Goal: Task Accomplishment & Management: Manage account settings

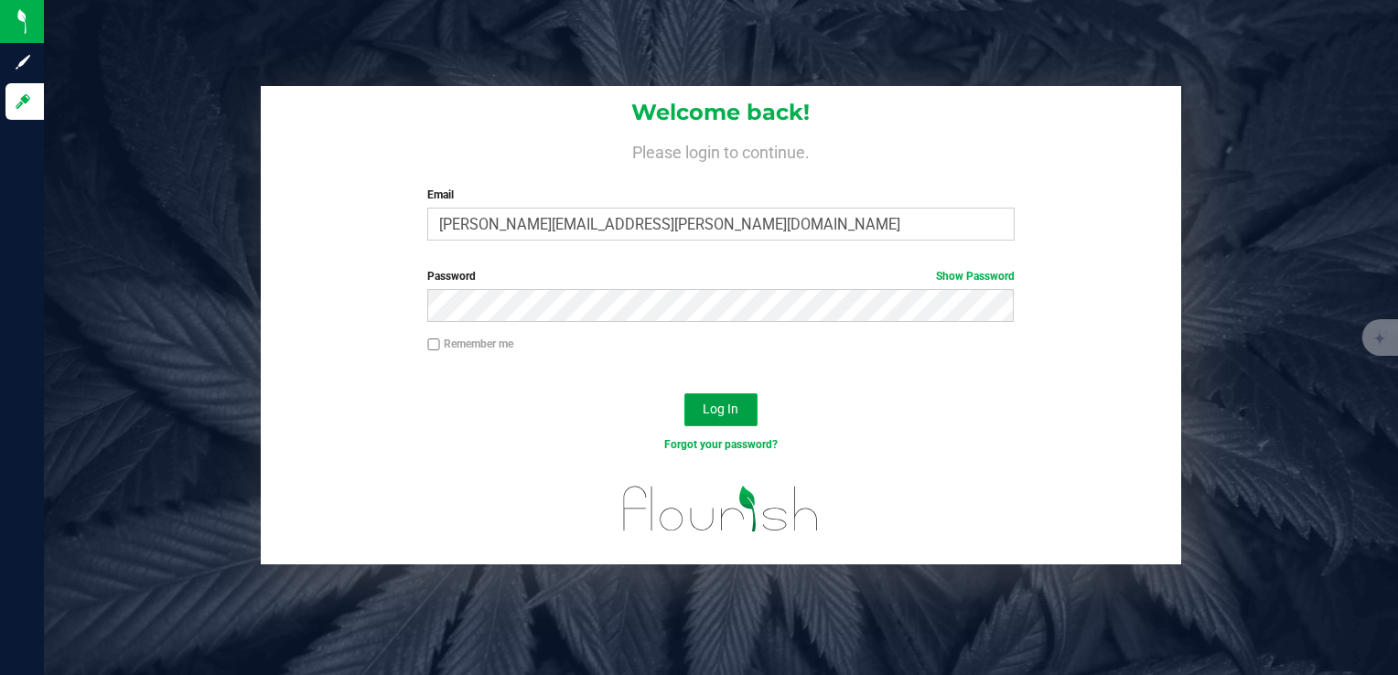
click at [720, 413] on span "Log In" at bounding box center [720, 409] width 36 height 15
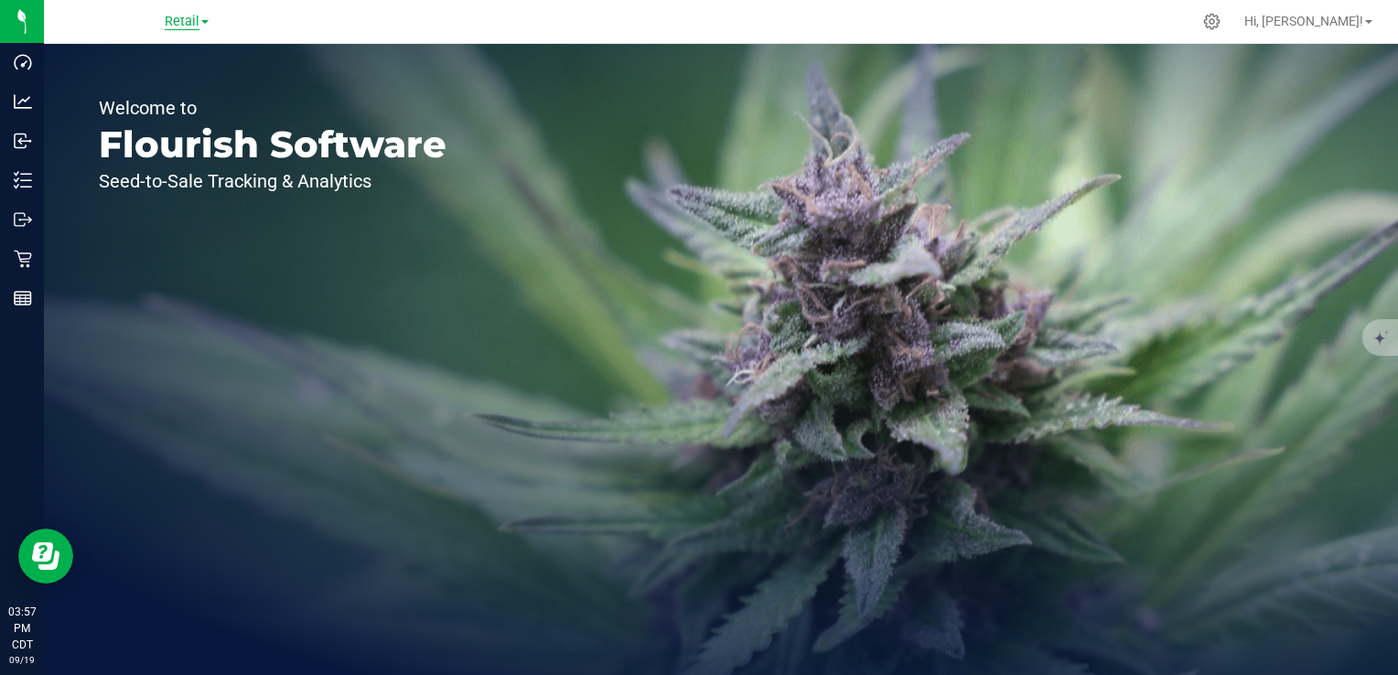
click at [180, 22] on span "Retail" at bounding box center [182, 22] width 35 height 16
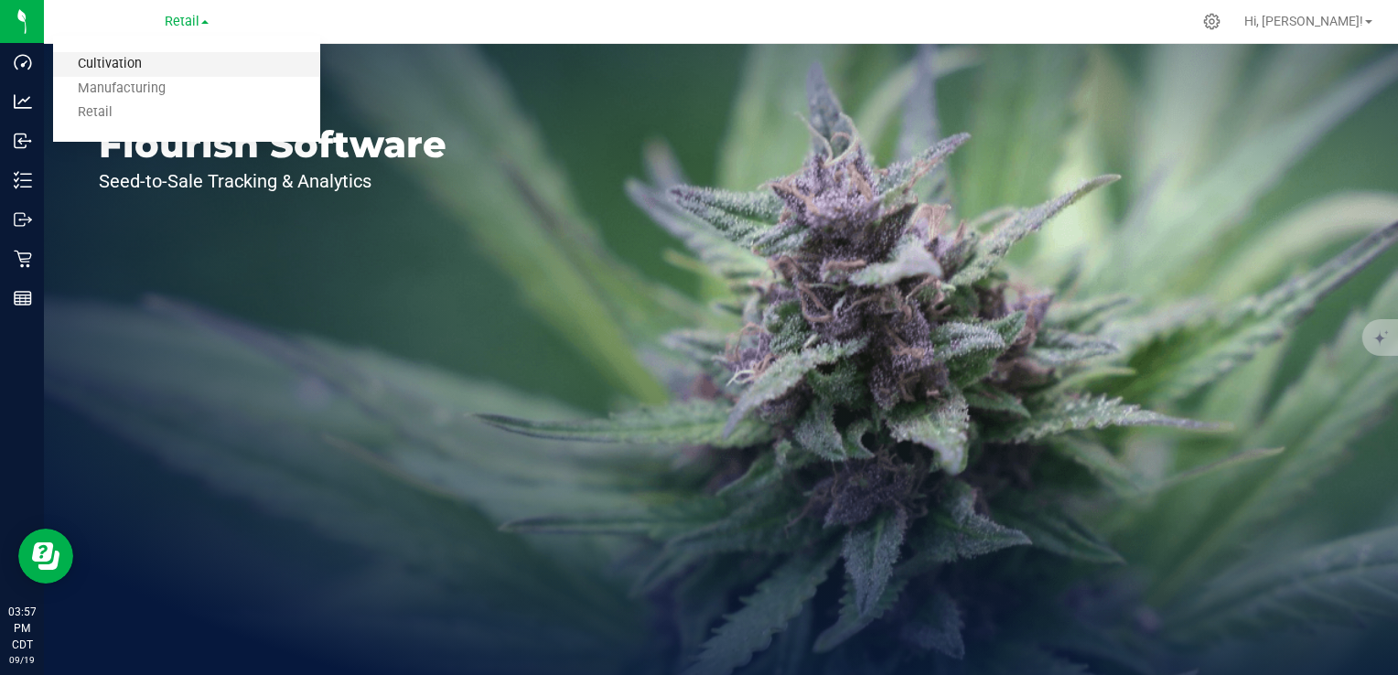
click at [145, 60] on link "Cultivation" at bounding box center [186, 64] width 267 height 25
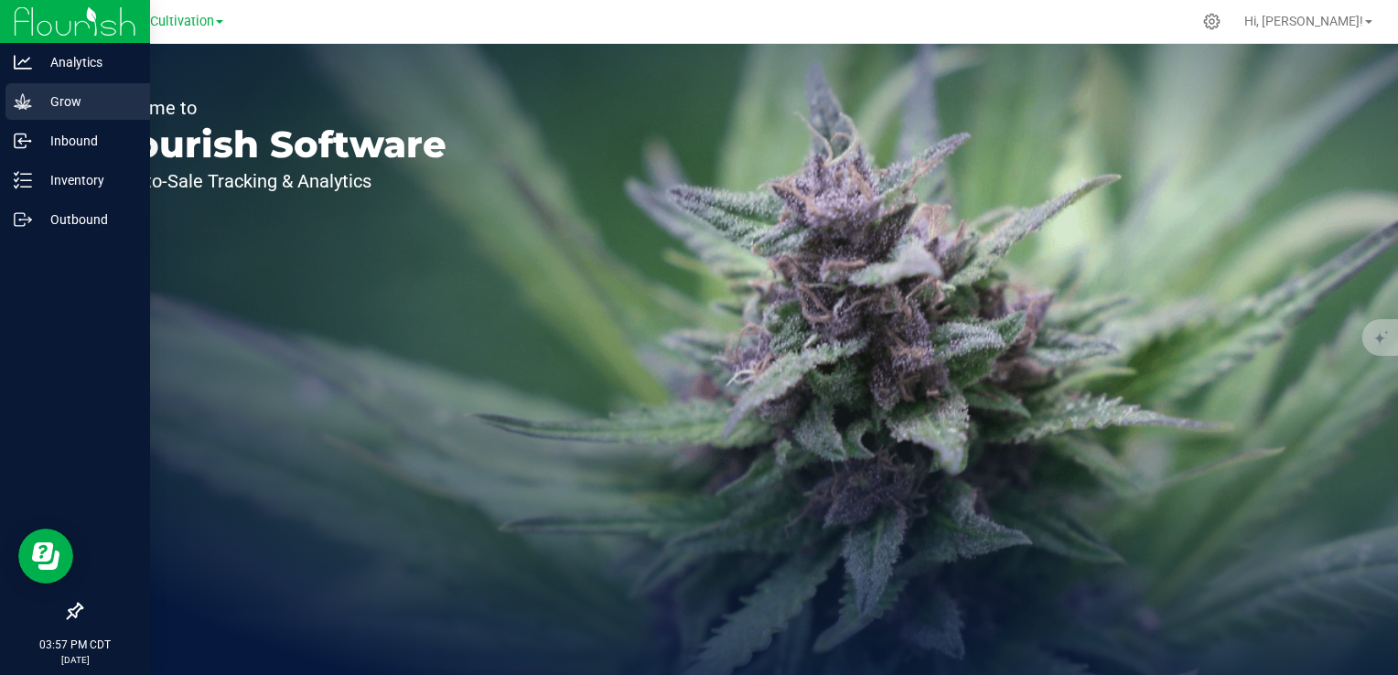
click at [37, 103] on p "Grow" at bounding box center [87, 102] width 110 height 22
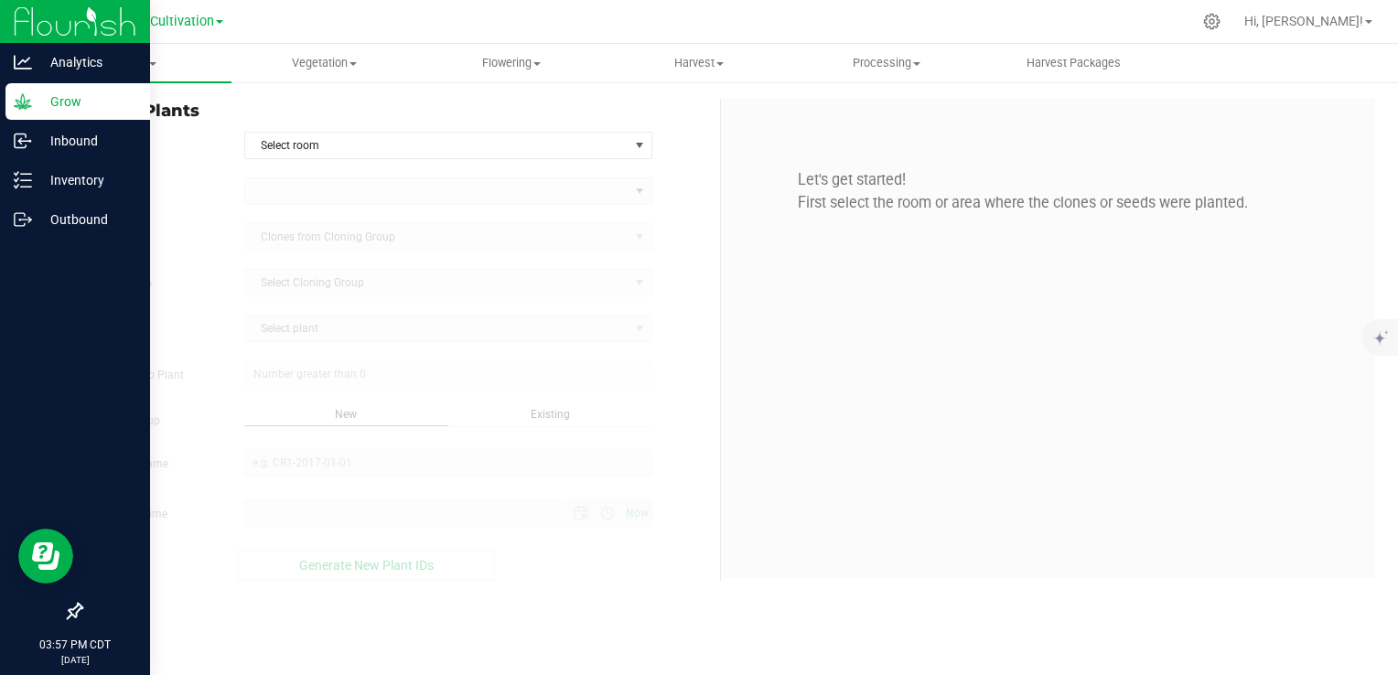
type input "[DATE] 3:57 PM"
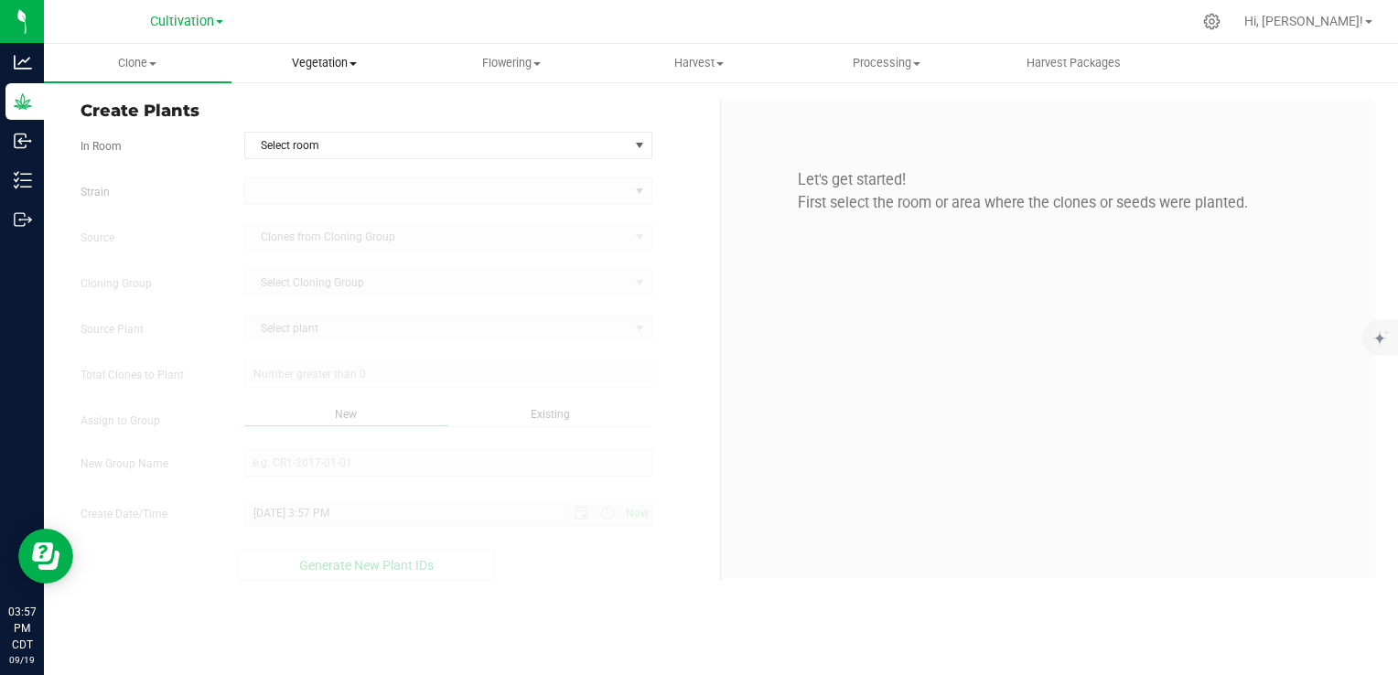
click at [332, 62] on span "Vegetation" at bounding box center [325, 63] width 186 height 16
click at [314, 110] on span "Veg groups" at bounding box center [289, 110] width 116 height 16
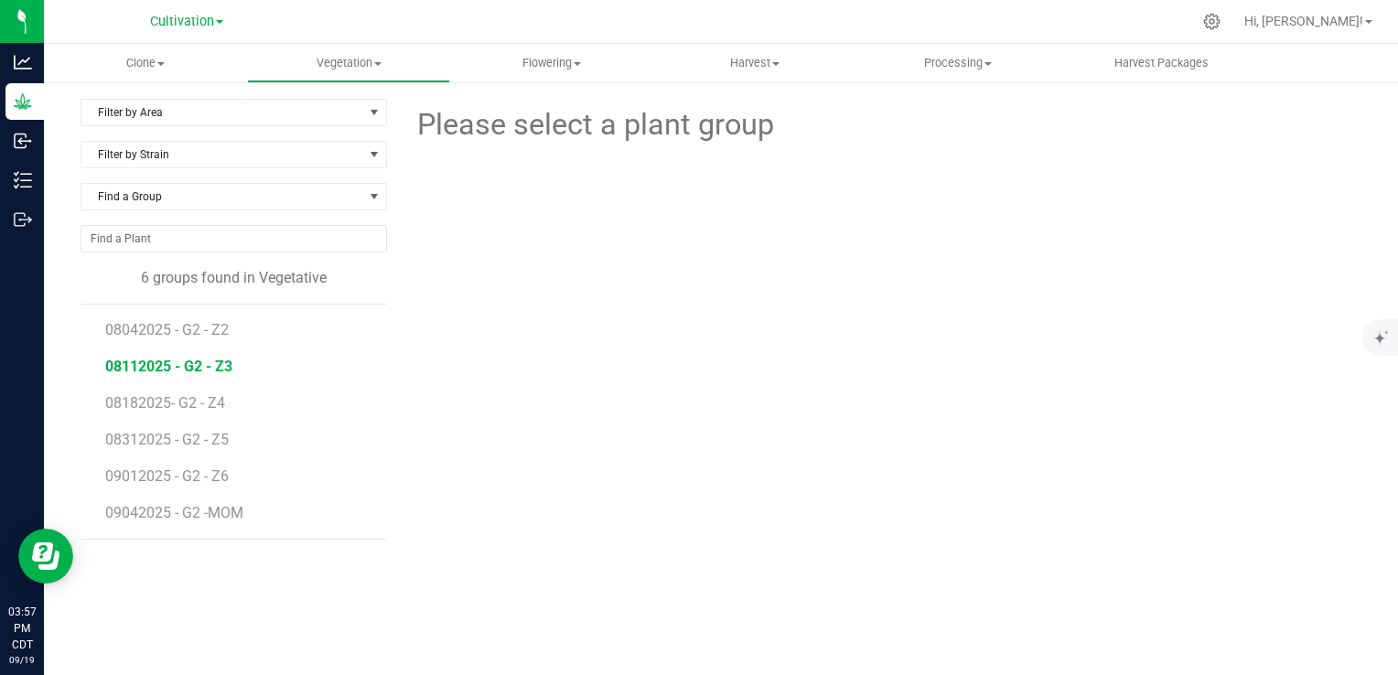
click at [177, 368] on span "08112025 - G2 - Z3" at bounding box center [168, 366] width 127 height 17
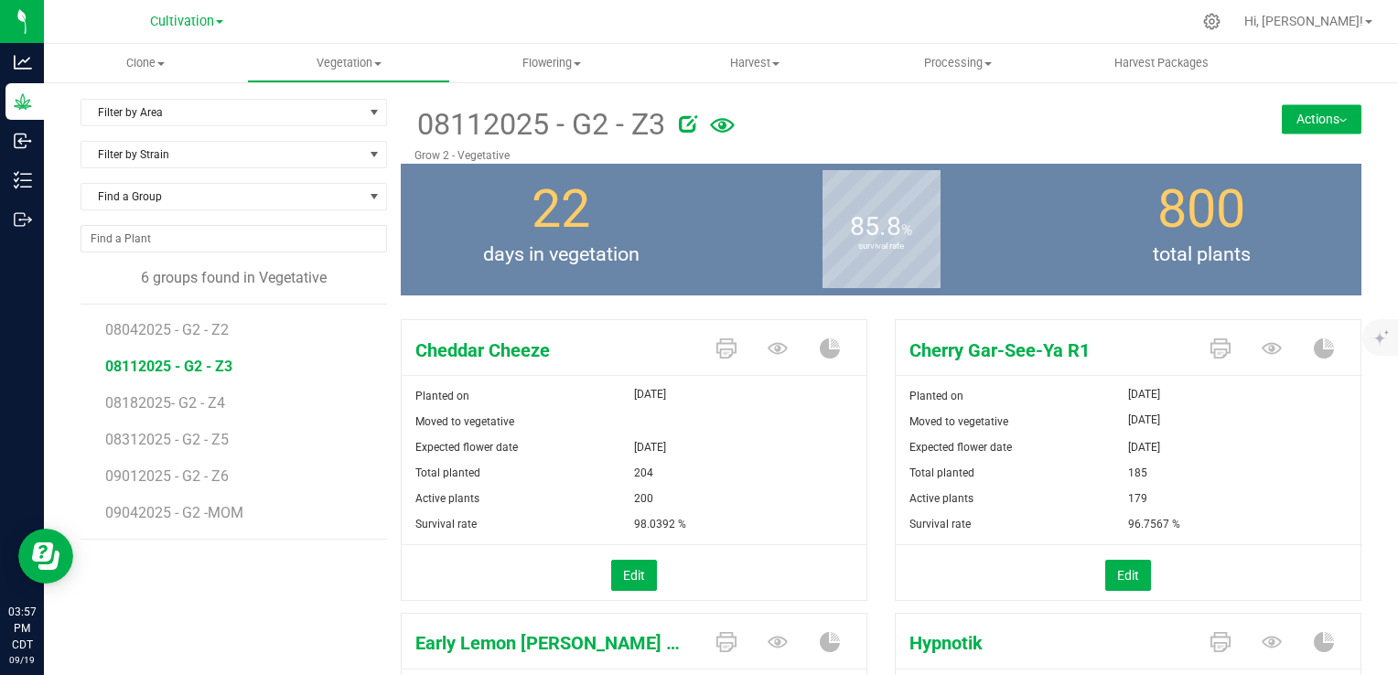
click at [1343, 121] on button "Actions" at bounding box center [1321, 118] width 80 height 29
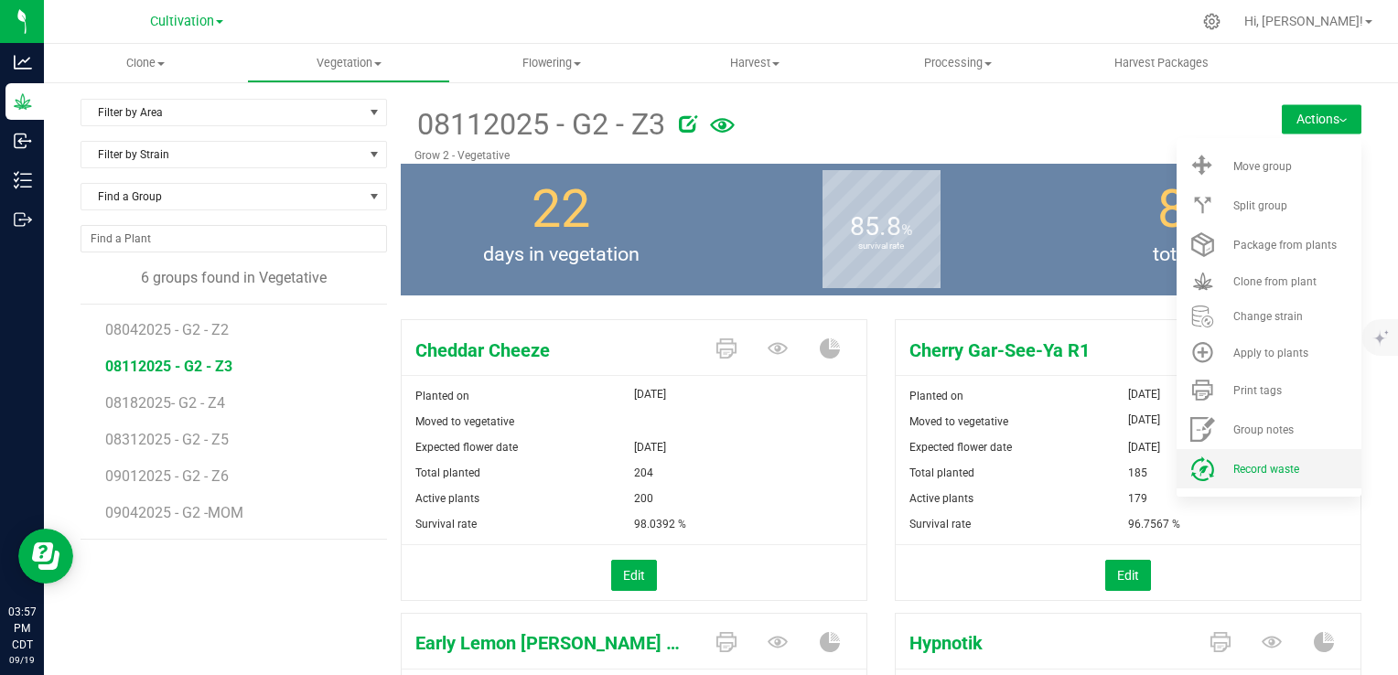
click at [1256, 475] on span "Record waste" at bounding box center [1266, 469] width 66 height 13
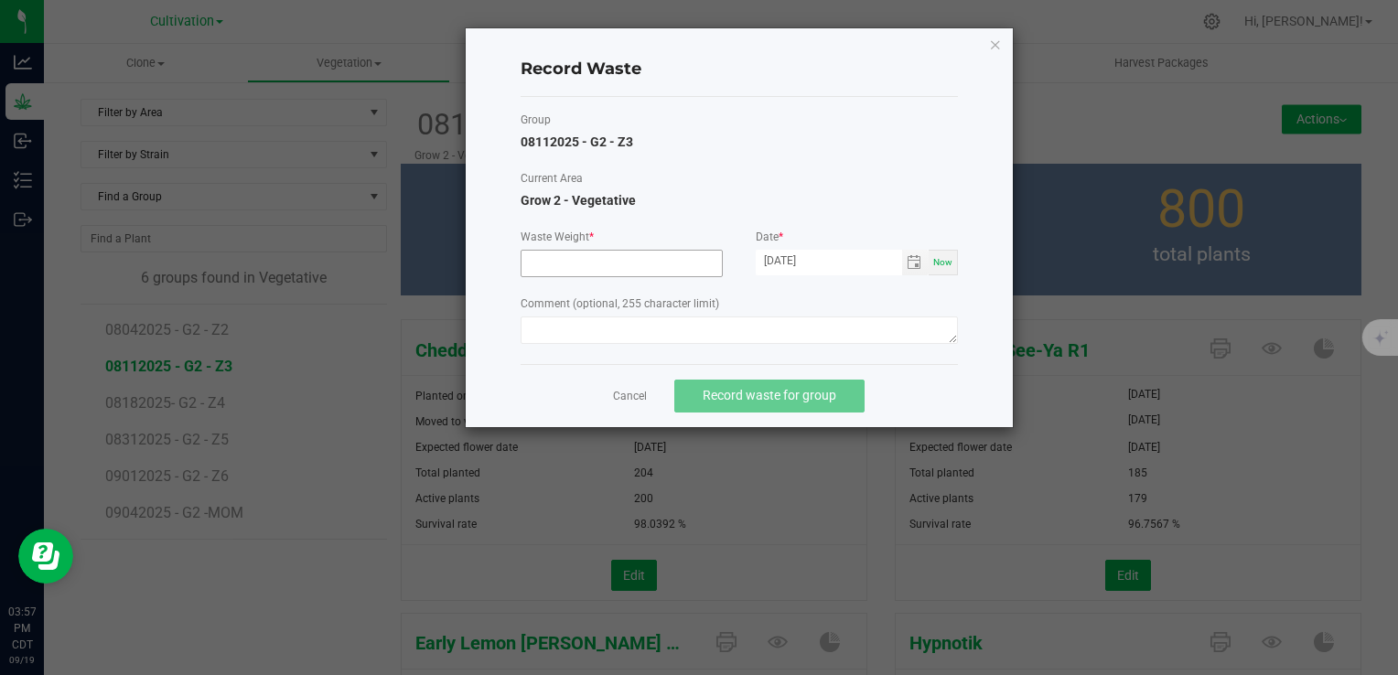
click at [644, 263] on input at bounding box center [621, 264] width 200 height 26
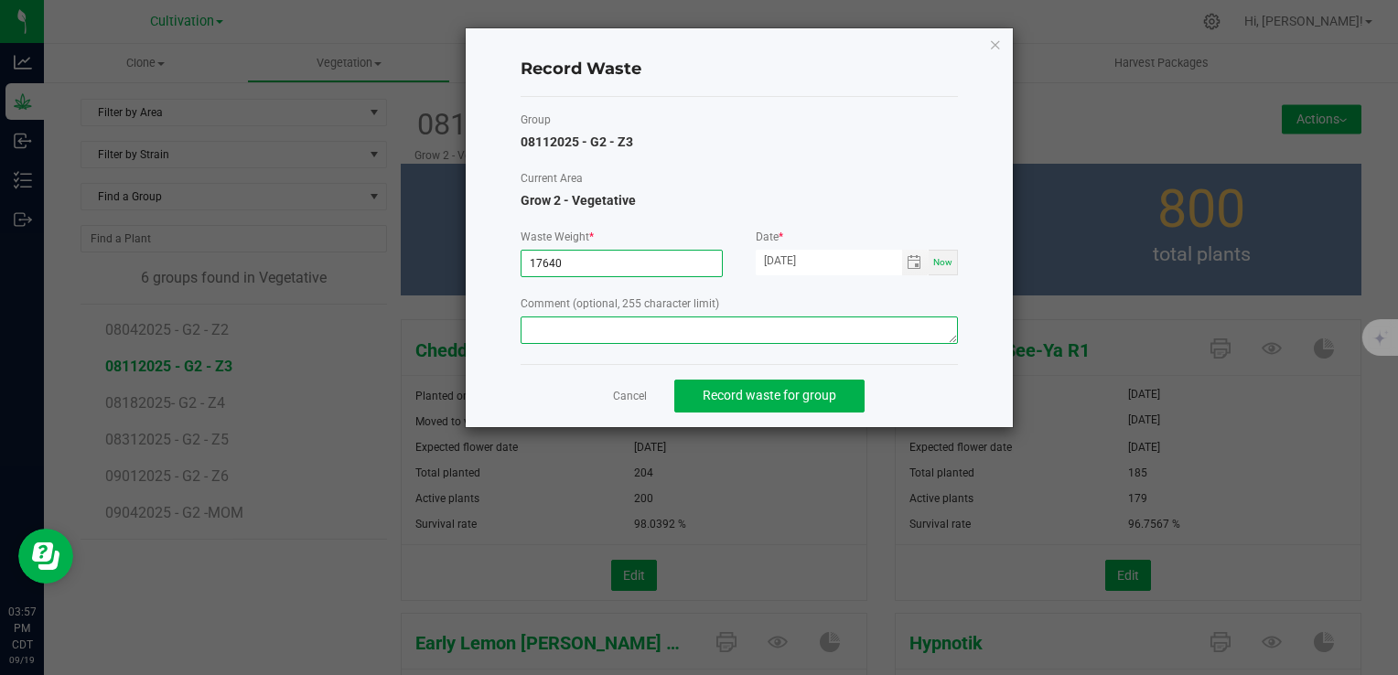
type input "17640.0000 g"
click at [768, 328] on textarea at bounding box center [738, 329] width 437 height 27
type textarea "Veg waste"
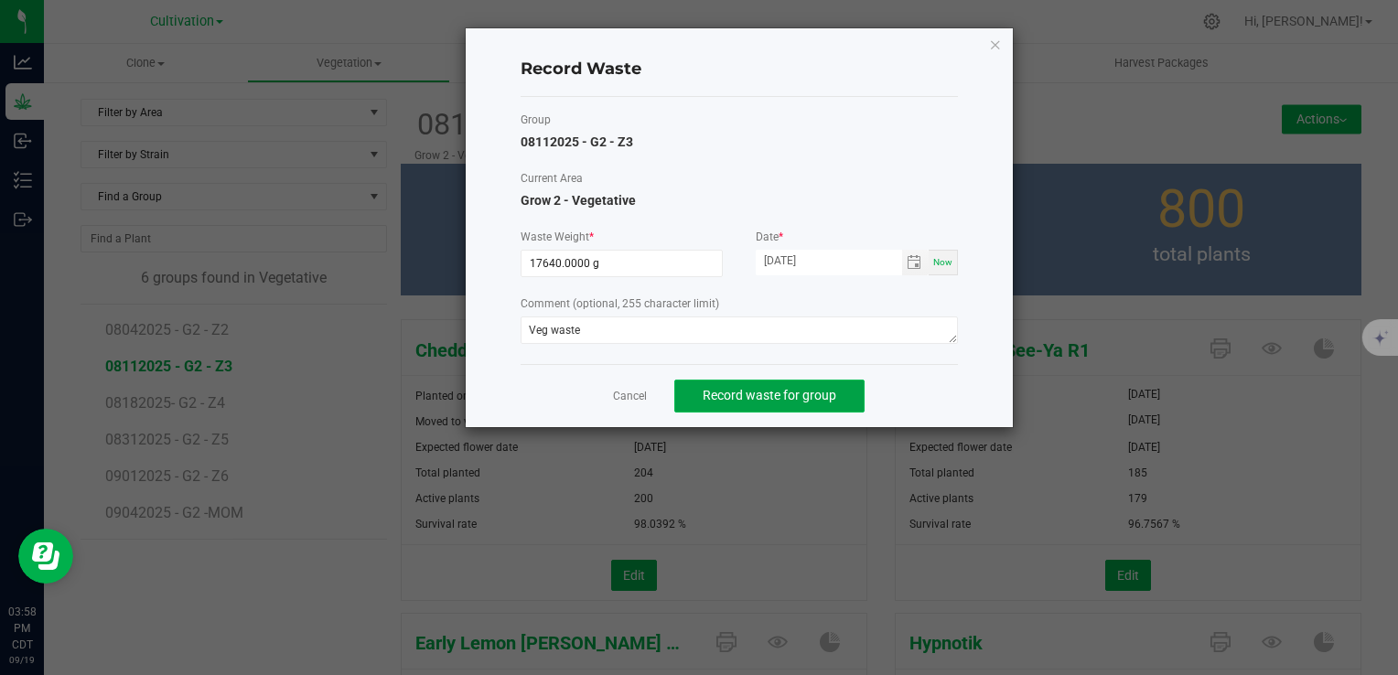
click at [763, 396] on span "Record waste for group" at bounding box center [769, 395] width 134 height 15
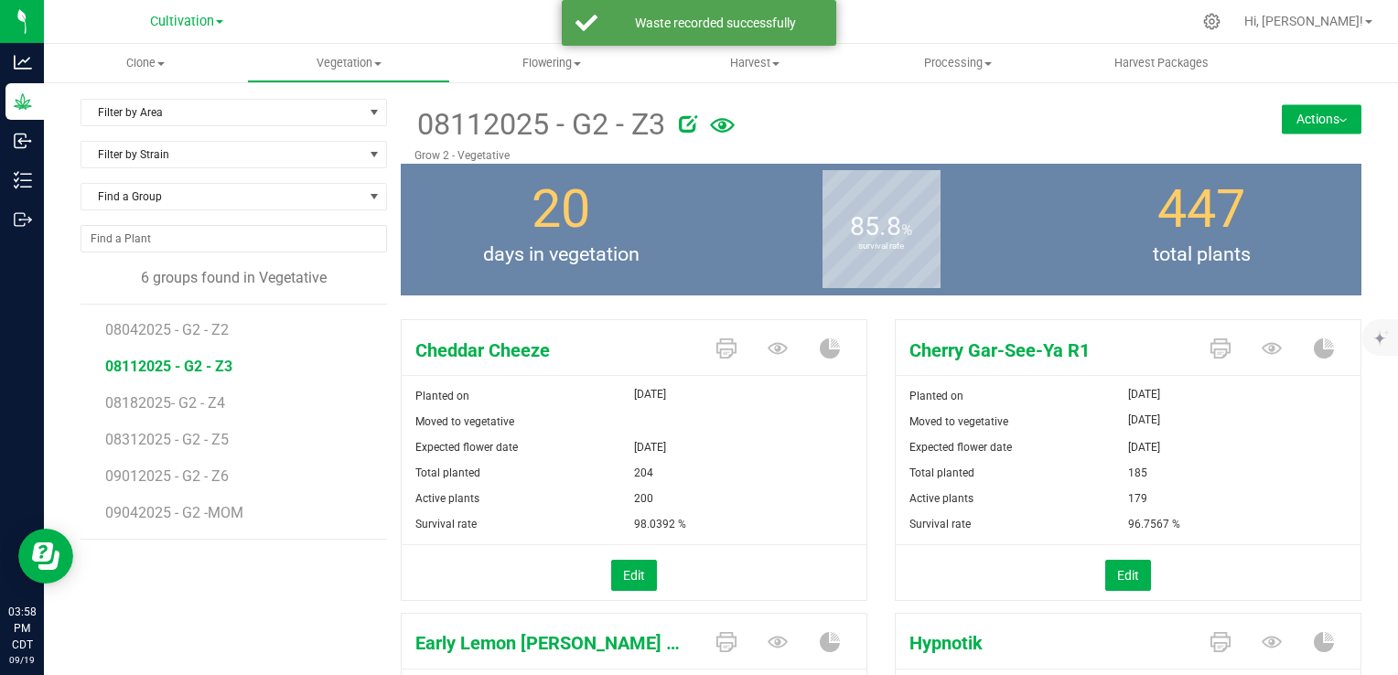
click at [1314, 132] on button "Actions" at bounding box center [1321, 118] width 80 height 29
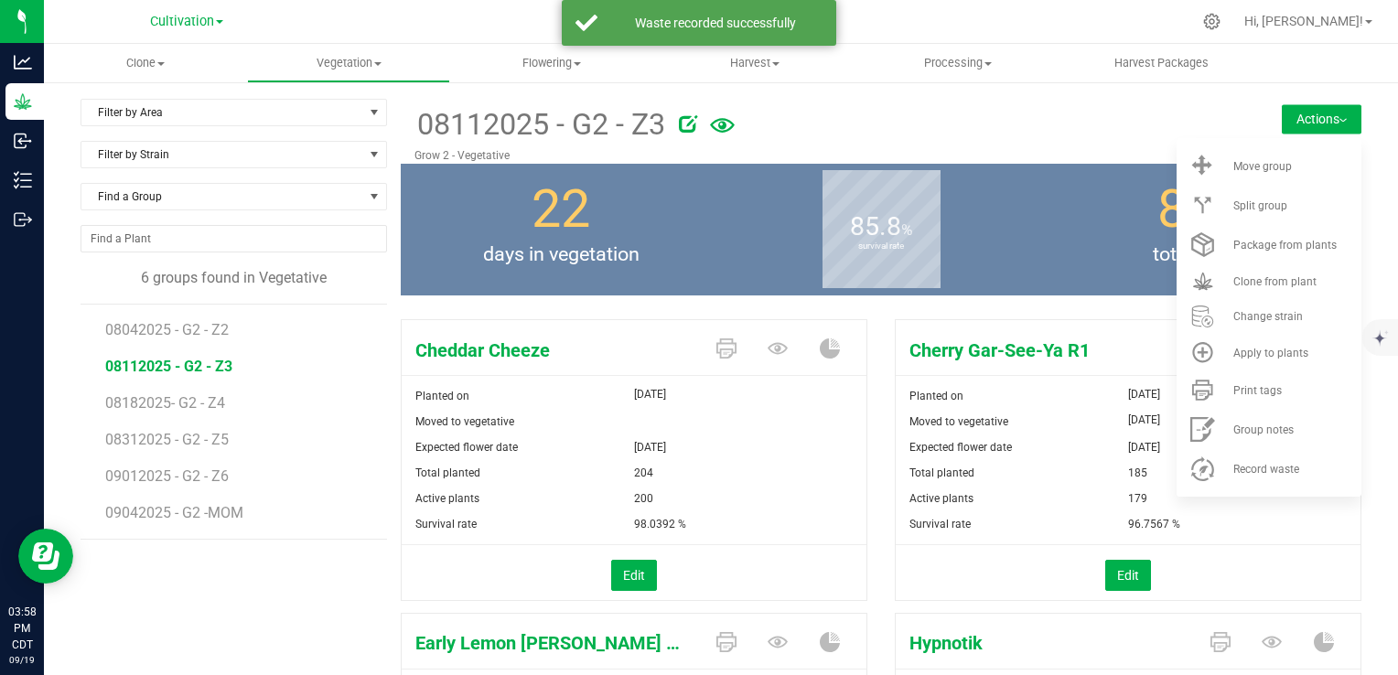
click at [1314, 132] on button "Actions" at bounding box center [1321, 118] width 80 height 29
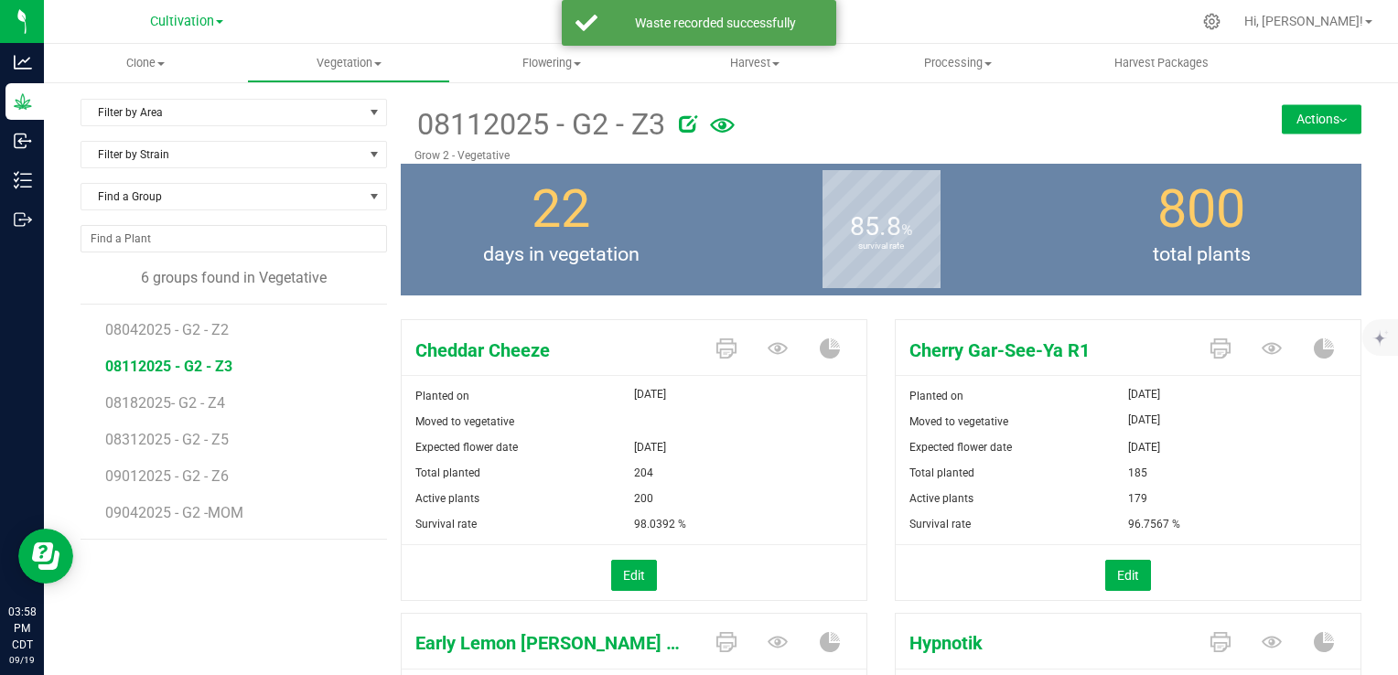
click at [1314, 132] on button "Actions" at bounding box center [1321, 118] width 80 height 29
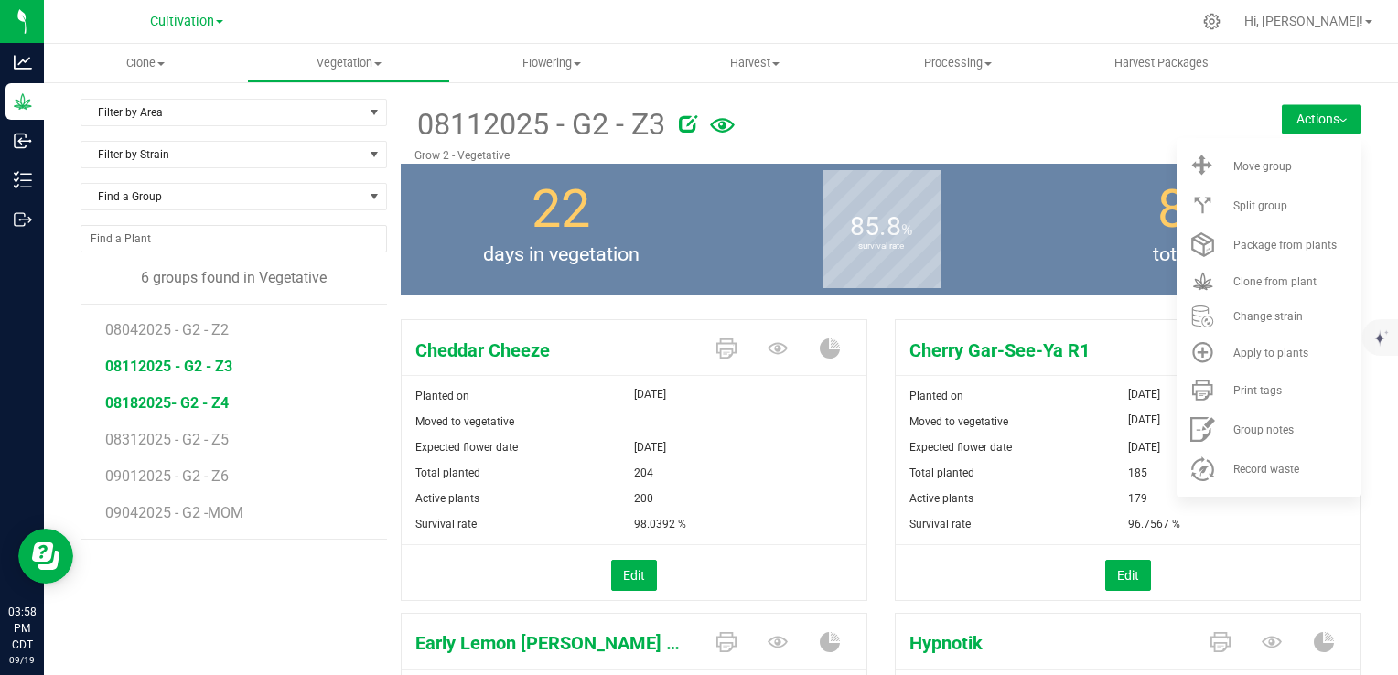
click at [188, 409] on span "08182025- G2 - Z4" at bounding box center [166, 402] width 123 height 17
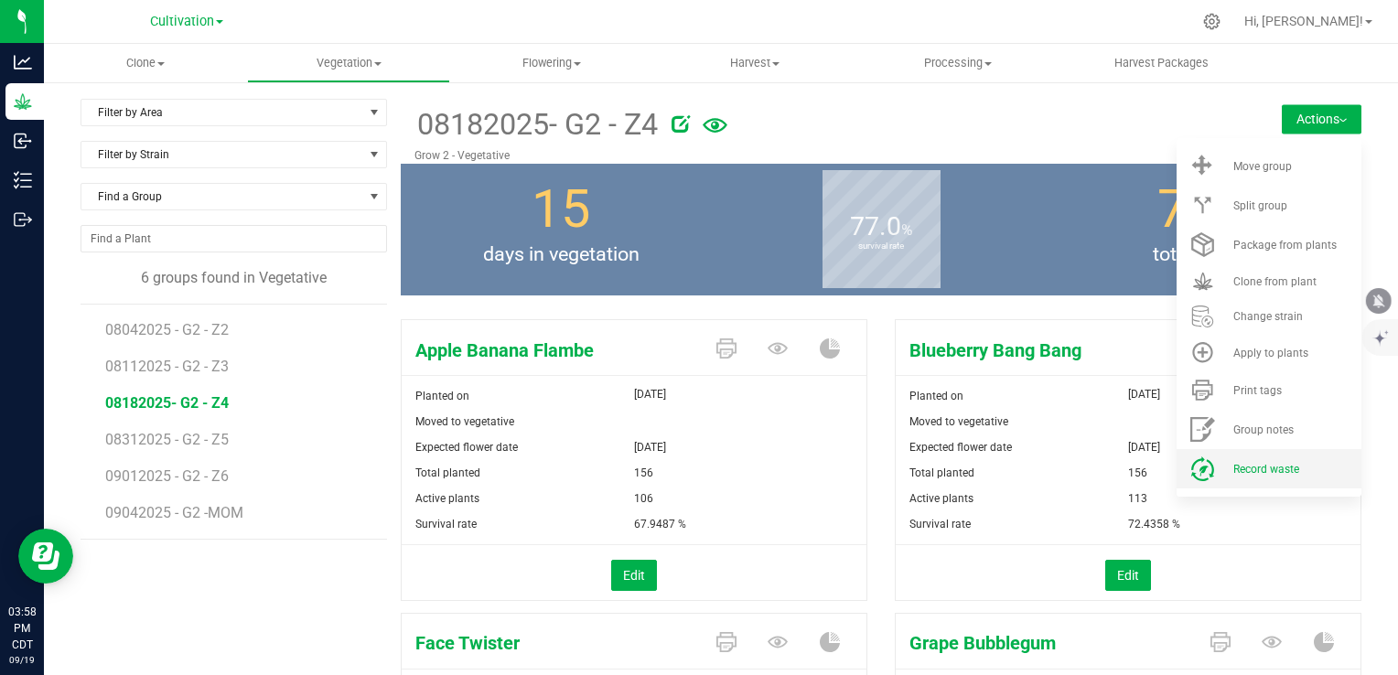
click at [1251, 472] on span "Record waste" at bounding box center [1266, 469] width 66 height 13
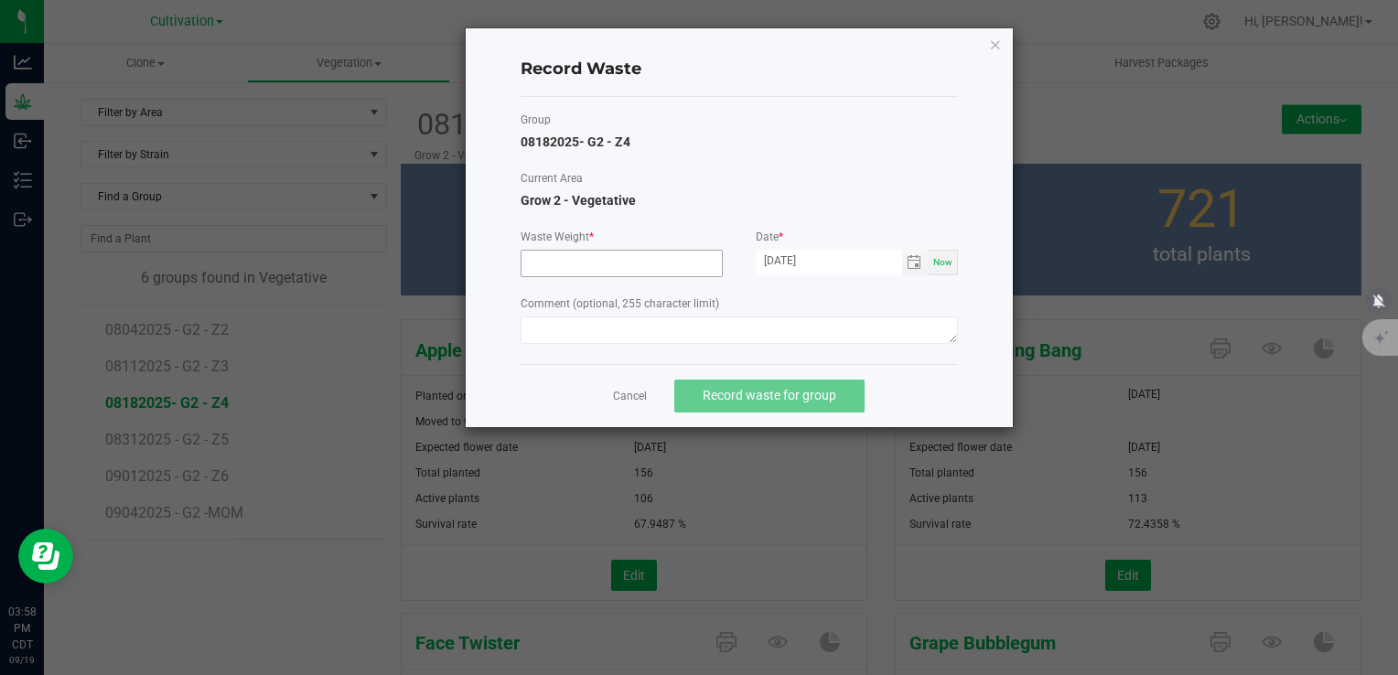
click at [611, 272] on input at bounding box center [621, 264] width 200 height 26
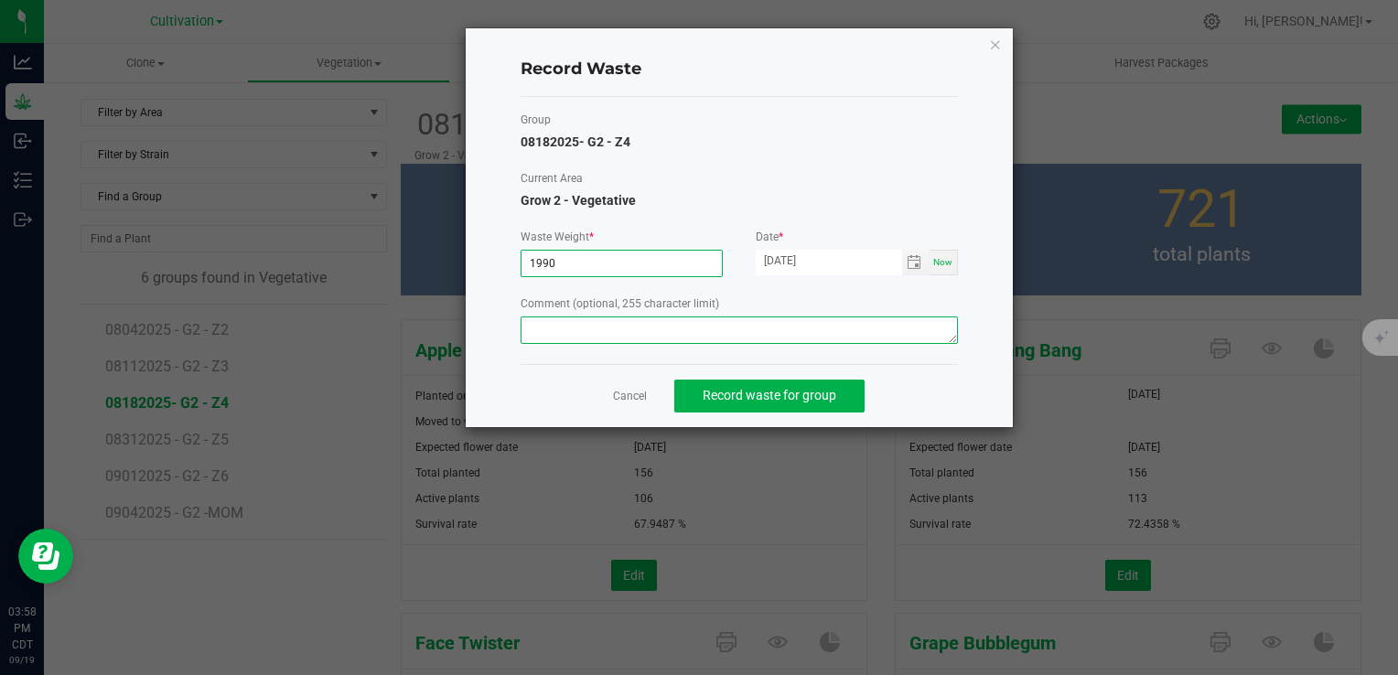
type input "1990.0000 g"
click at [622, 316] on textarea at bounding box center [738, 329] width 437 height 27
paste textarea "Veg waste"
type textarea "Veg waste"
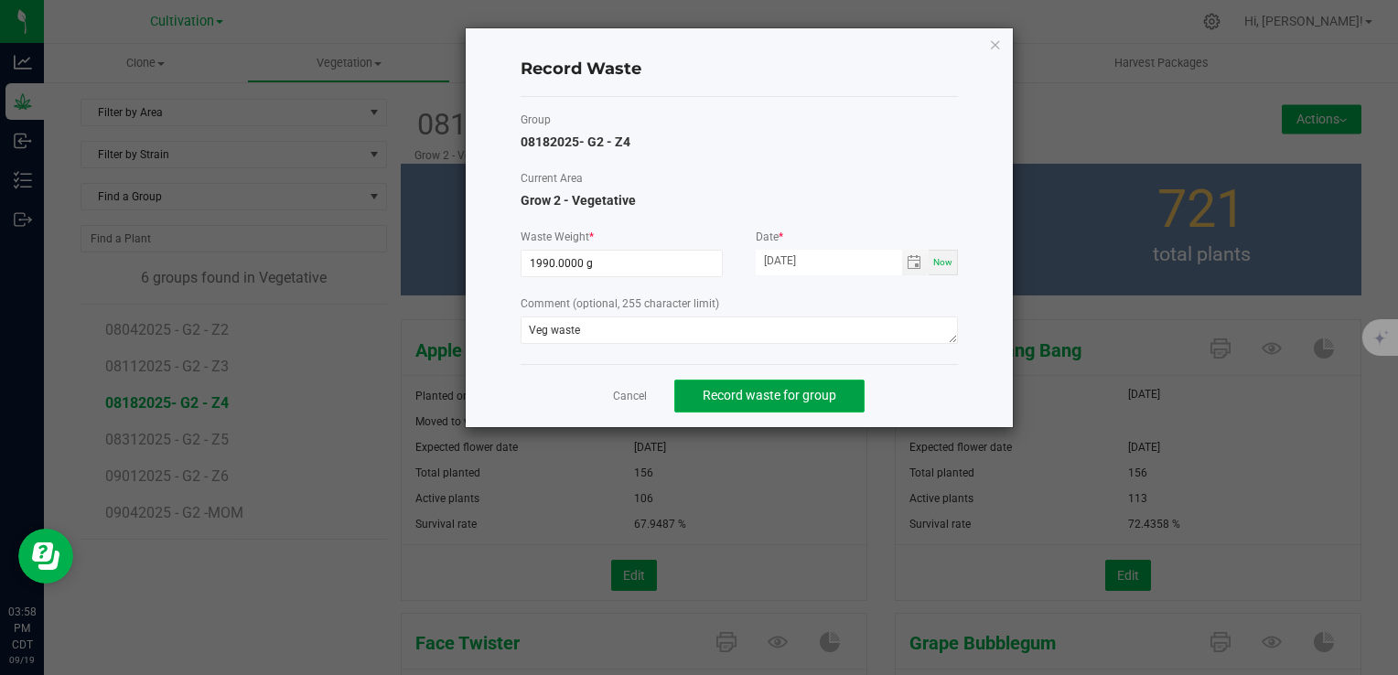
click at [743, 401] on span "Record waste for group" at bounding box center [769, 395] width 134 height 15
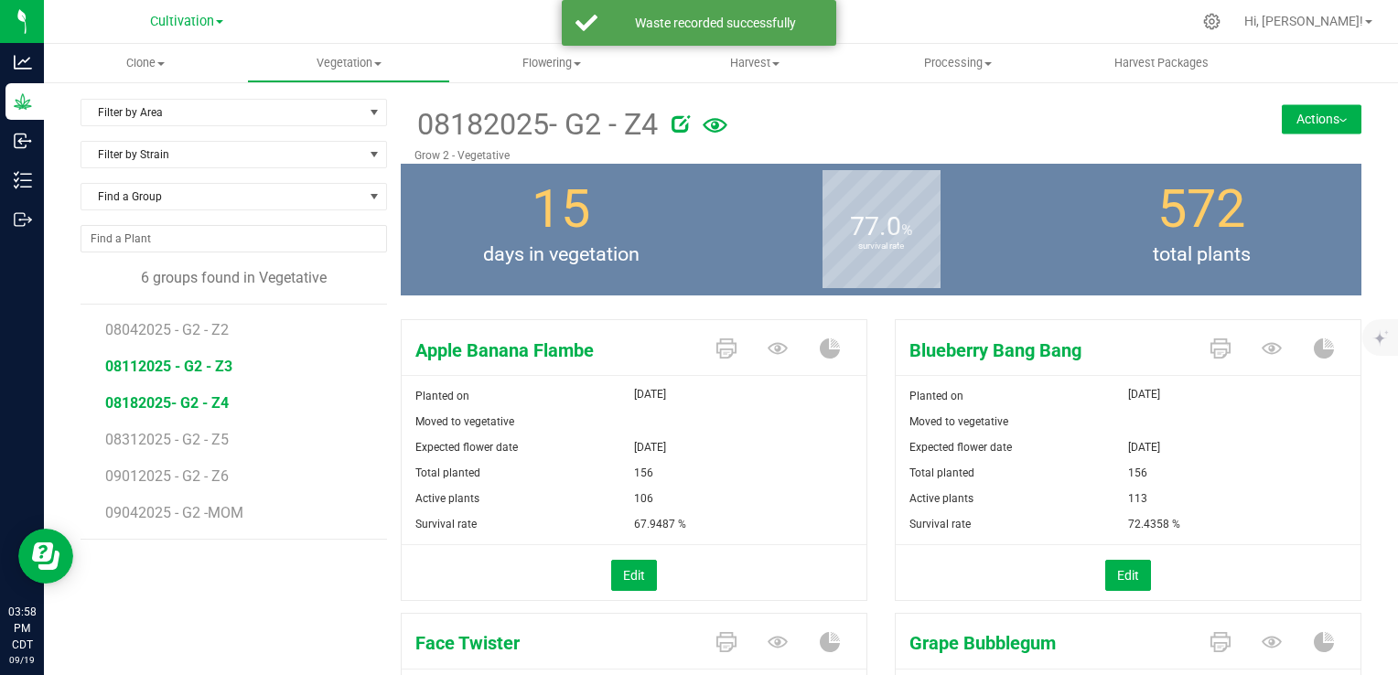
click at [190, 365] on span "08112025 - G2 - Z3" at bounding box center [168, 366] width 127 height 17
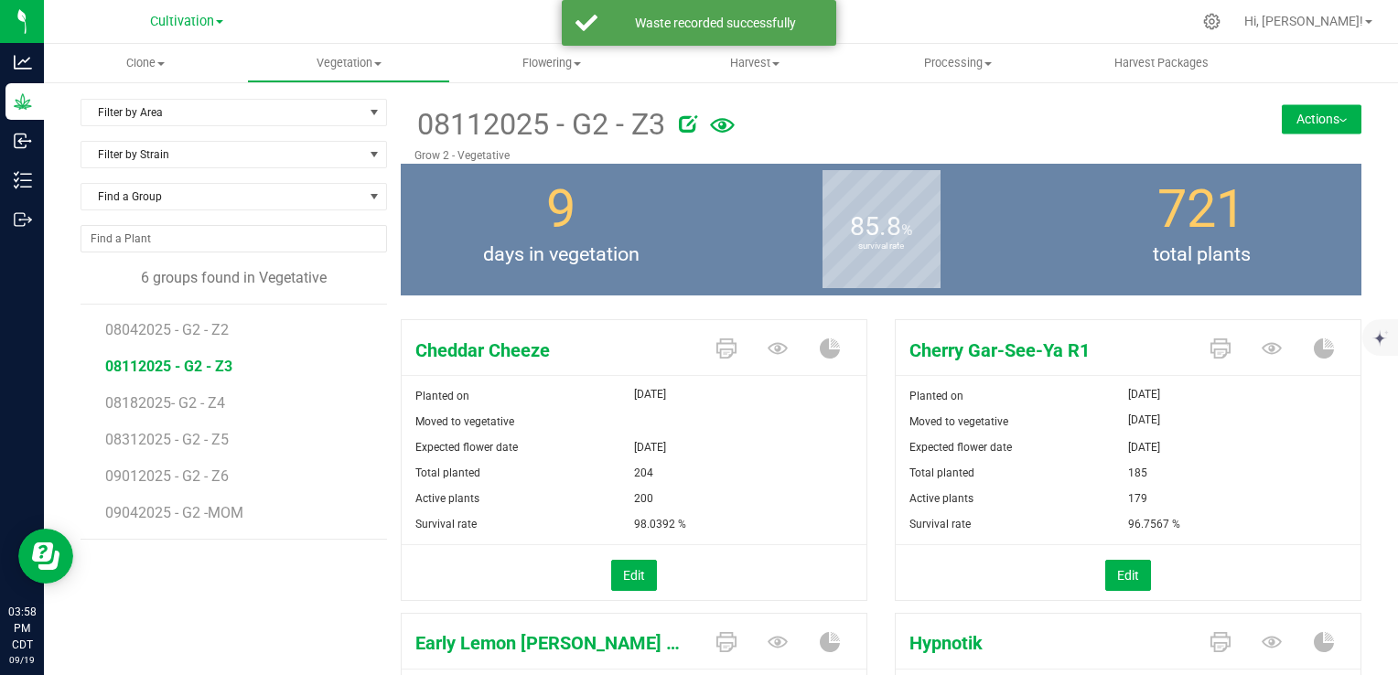
click at [1308, 113] on button "Actions" at bounding box center [1321, 118] width 80 height 29
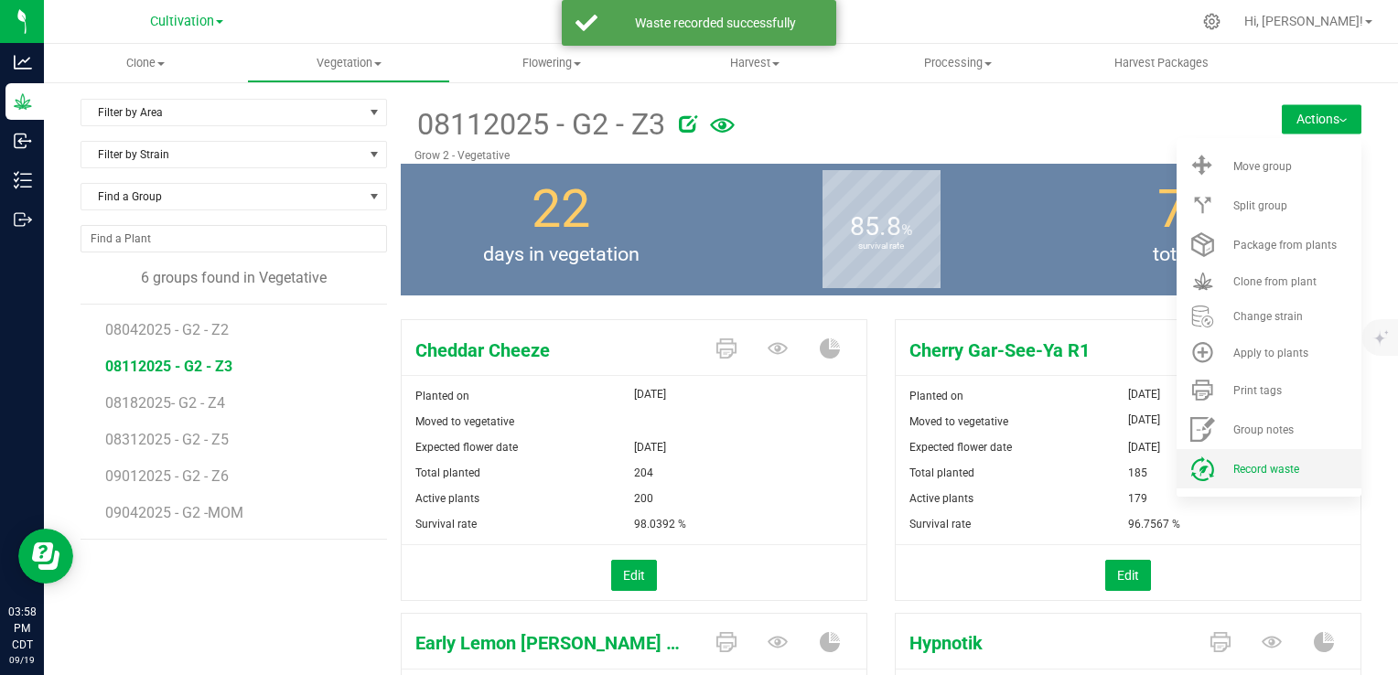
click at [1291, 480] on li "Record waste" at bounding box center [1268, 468] width 185 height 39
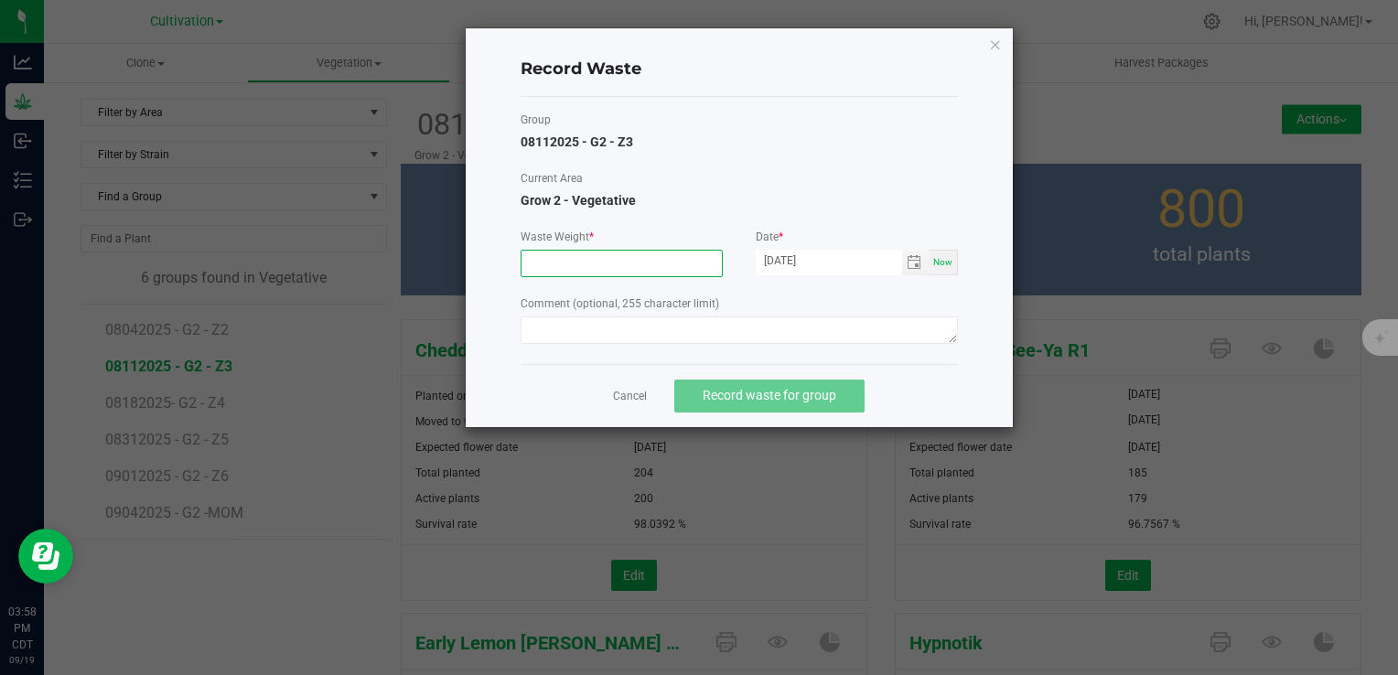
click at [616, 259] on input at bounding box center [621, 264] width 200 height 26
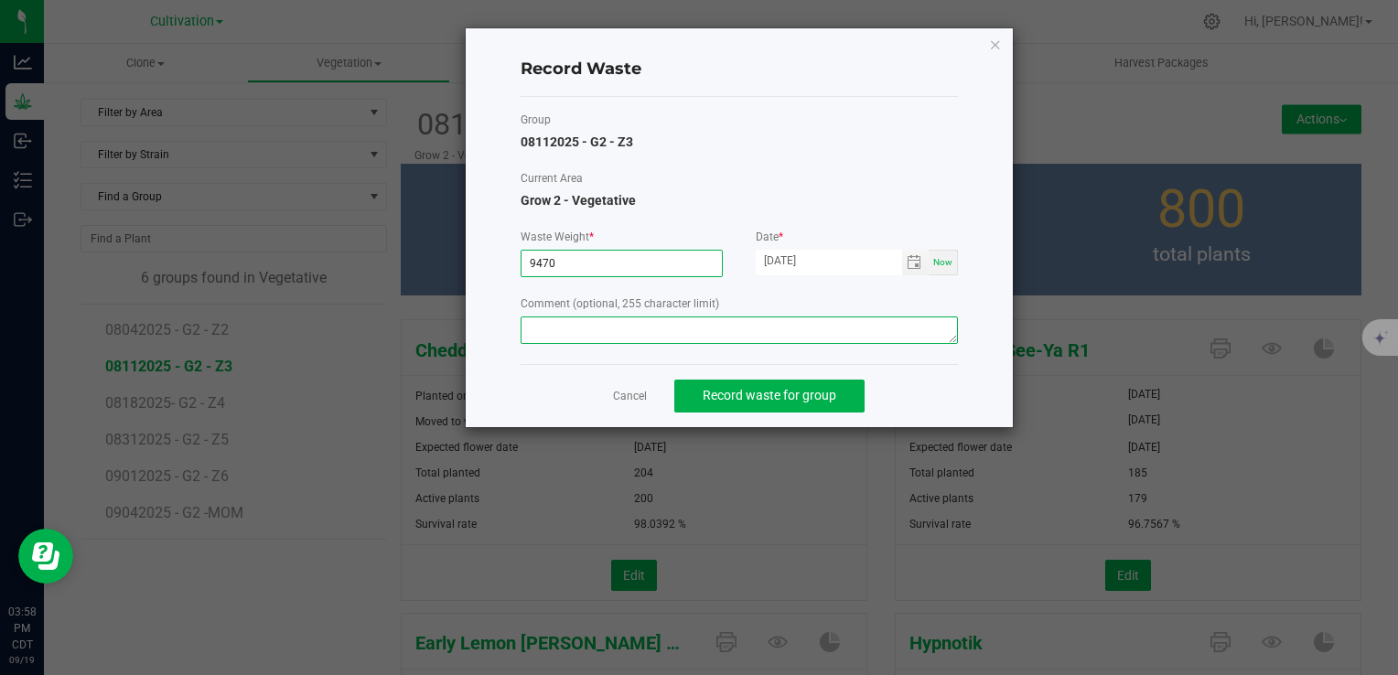
type input "9470.0000 g"
click at [609, 328] on textarea at bounding box center [738, 329] width 437 height 27
paste textarea "Veg waste"
type textarea "Veg waste"
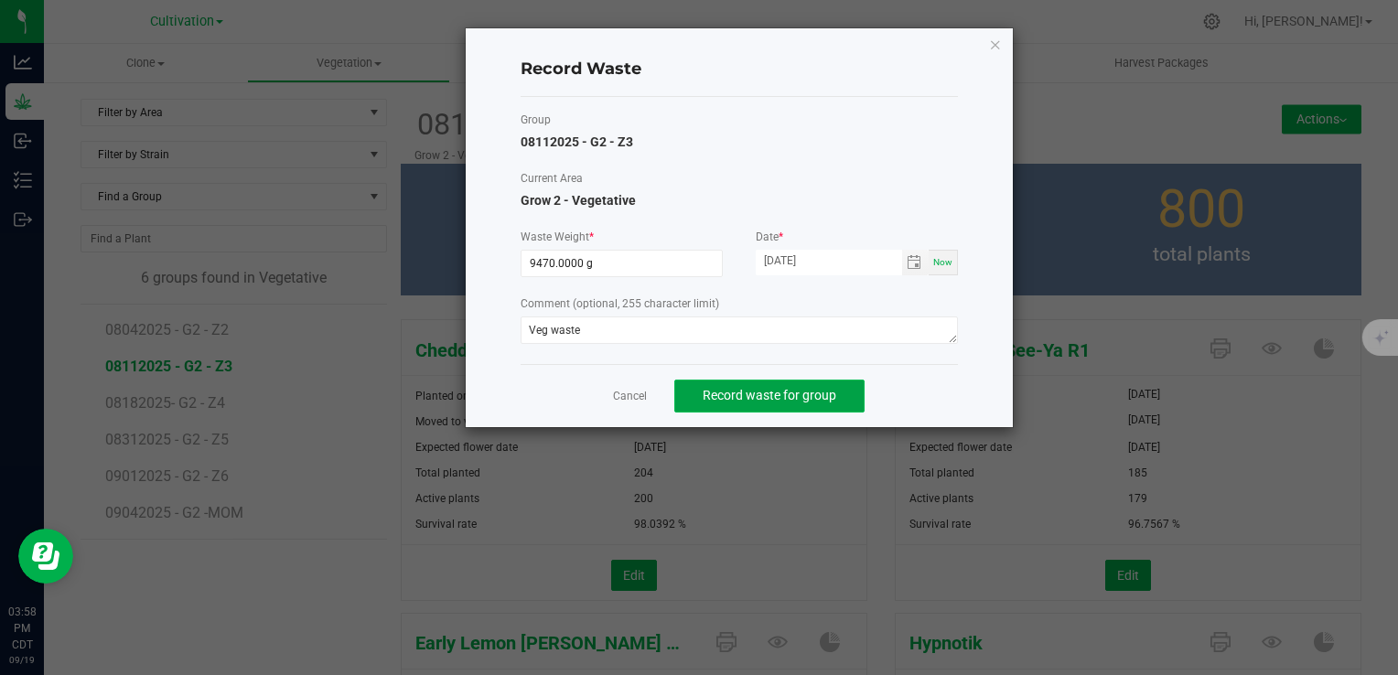
click at [737, 396] on span "Record waste for group" at bounding box center [769, 395] width 134 height 15
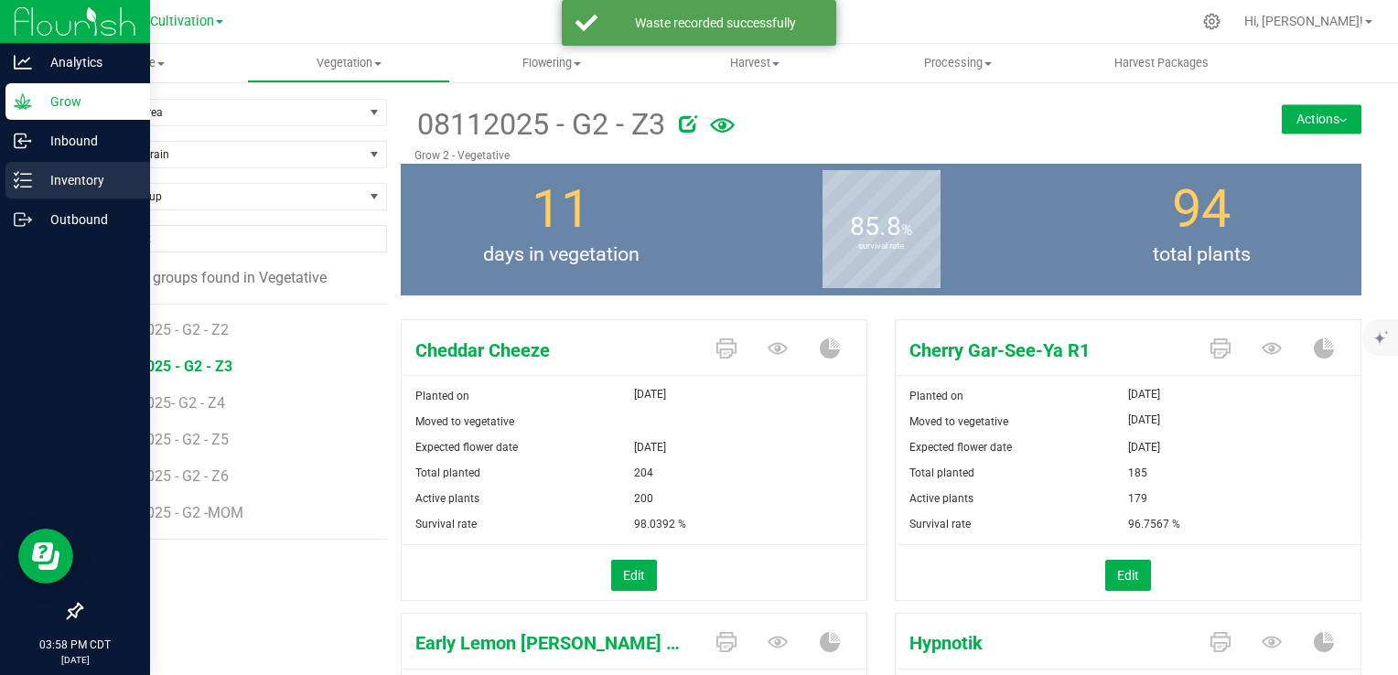
click at [25, 174] on line at bounding box center [26, 174] width 10 height 0
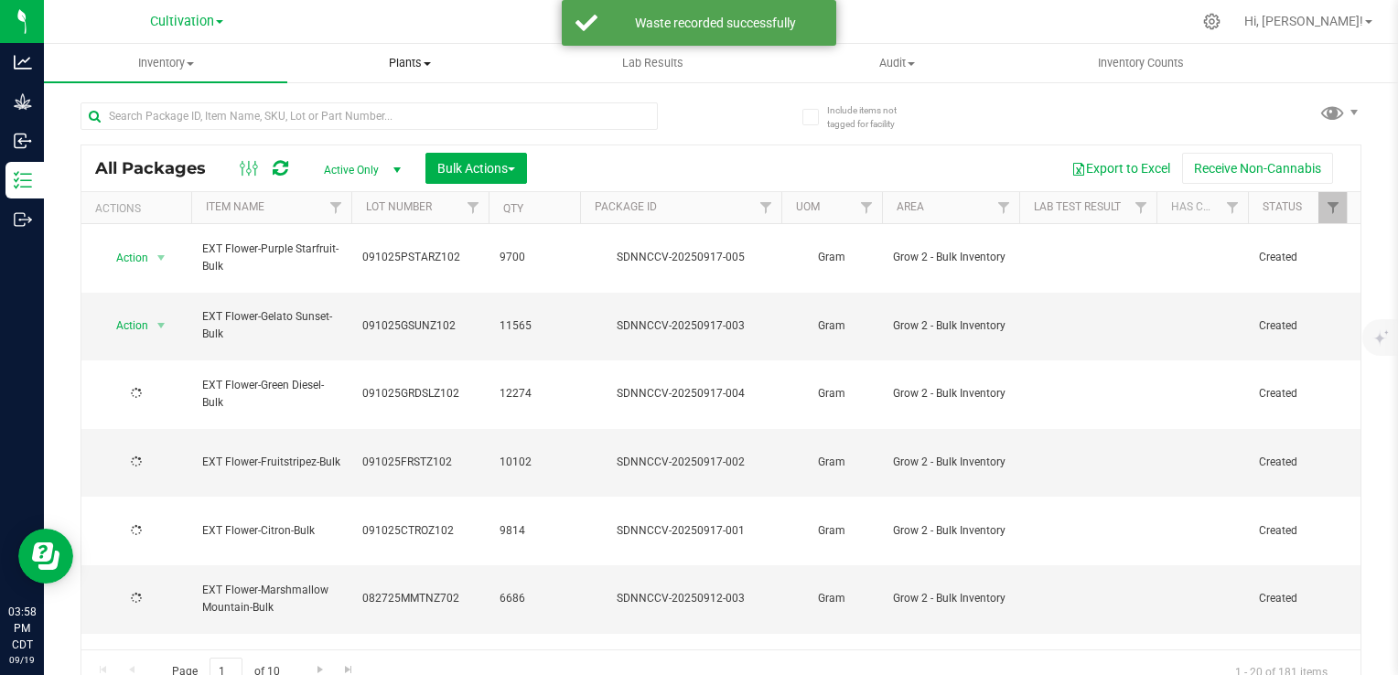
click at [421, 62] on span "Plants" at bounding box center [408, 63] width 241 height 16
click at [418, 66] on span "Plants" at bounding box center [408, 63] width 243 height 16
click at [402, 68] on span "Plants" at bounding box center [408, 63] width 243 height 16
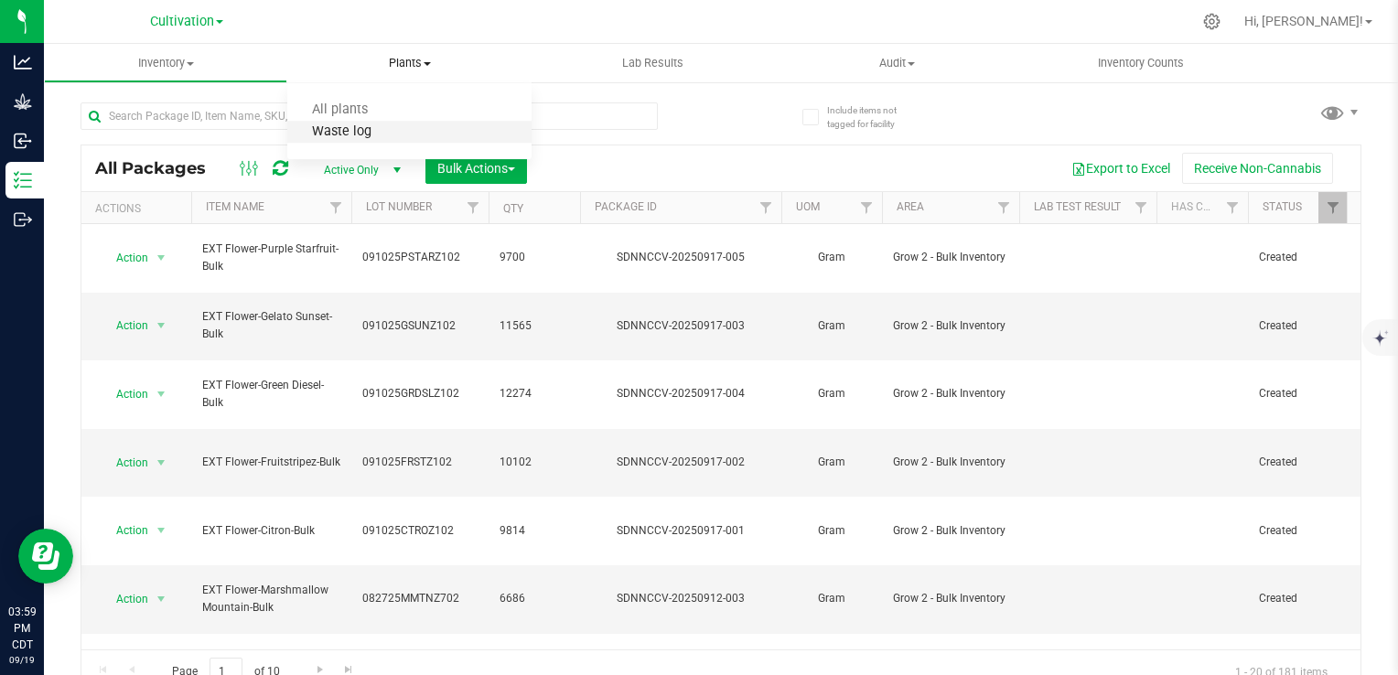
click at [380, 134] on span "Waste log" at bounding box center [341, 132] width 109 height 16
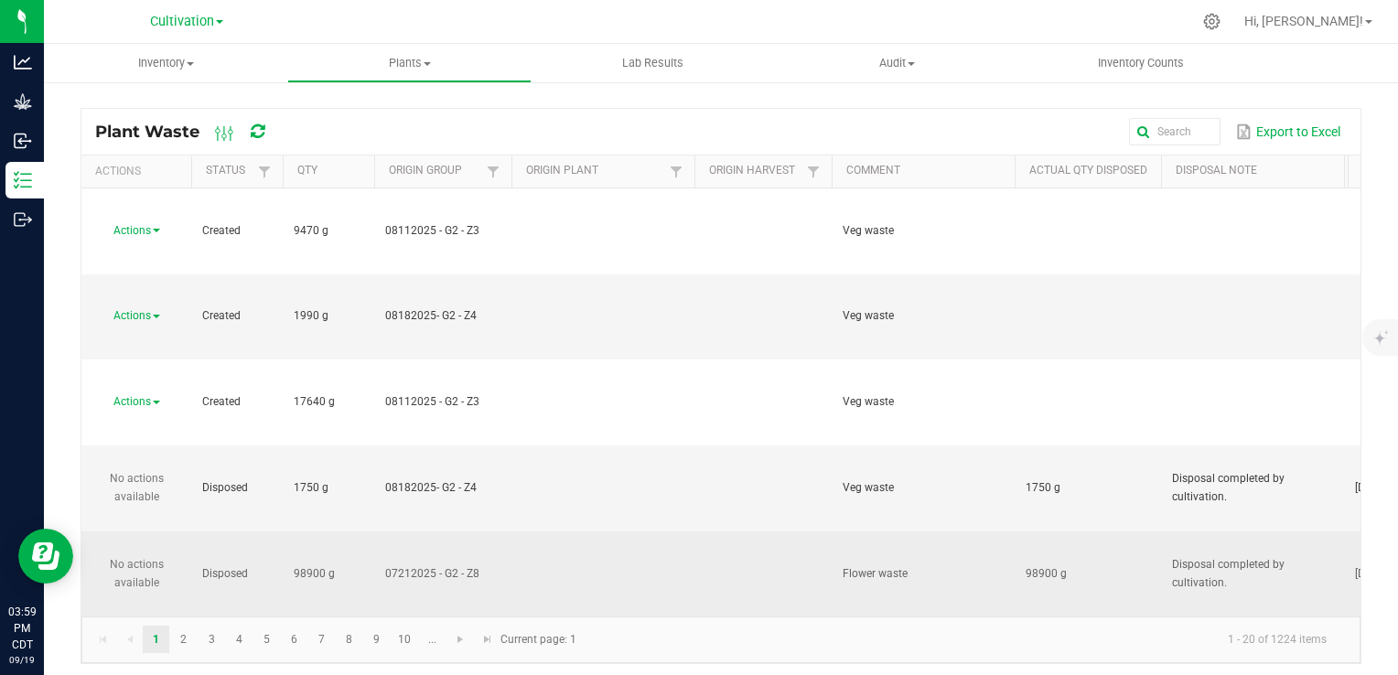
drag, startPoint x: 1226, startPoint y: 371, endPoint x: 1153, endPoint y: 357, distance: 73.7
click at [1153, 531] on tr "No actions available Disposed 98900 g 07212025 - G2 - Z8 Flower waste 98900 g D…" at bounding box center [1110, 574] width 2058 height 86
copy tr "Disposal completed by cultivation."
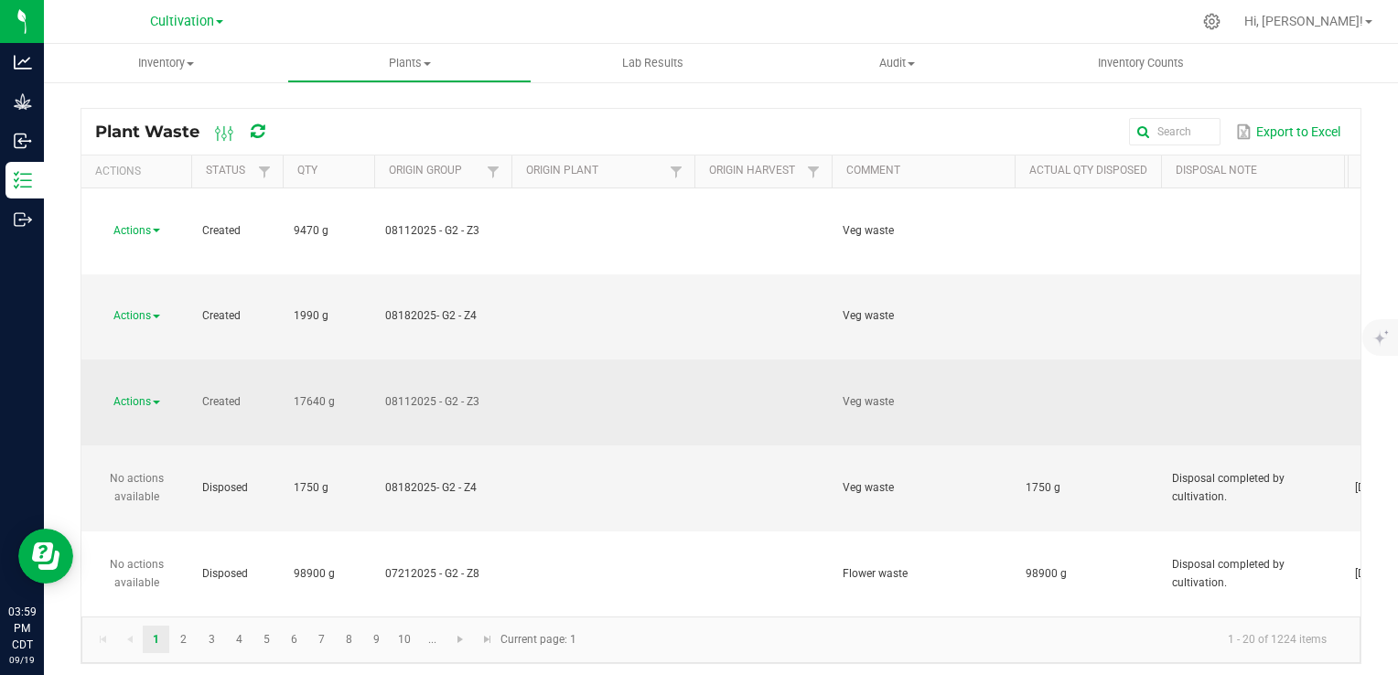
click at [148, 395] on span "Actions" at bounding box center [132, 401] width 38 height 13
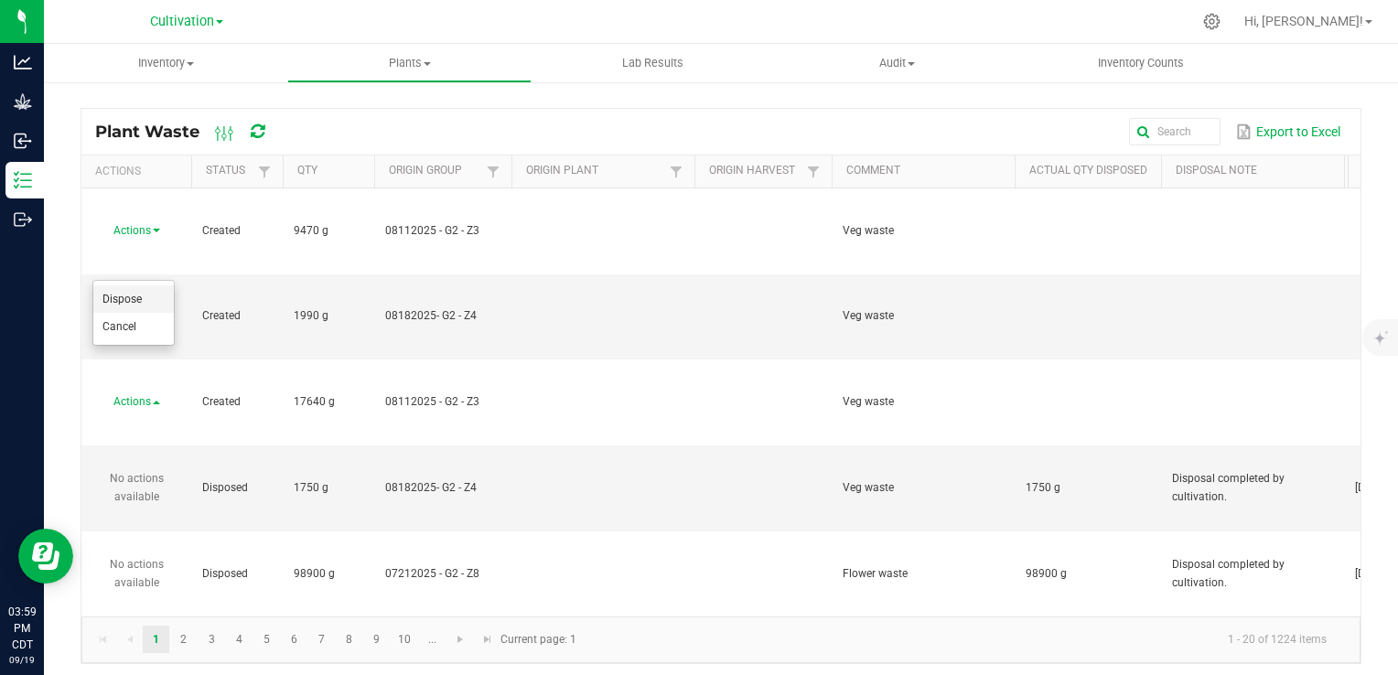
click at [132, 290] on li "Dispose" at bounding box center [133, 298] width 80 height 27
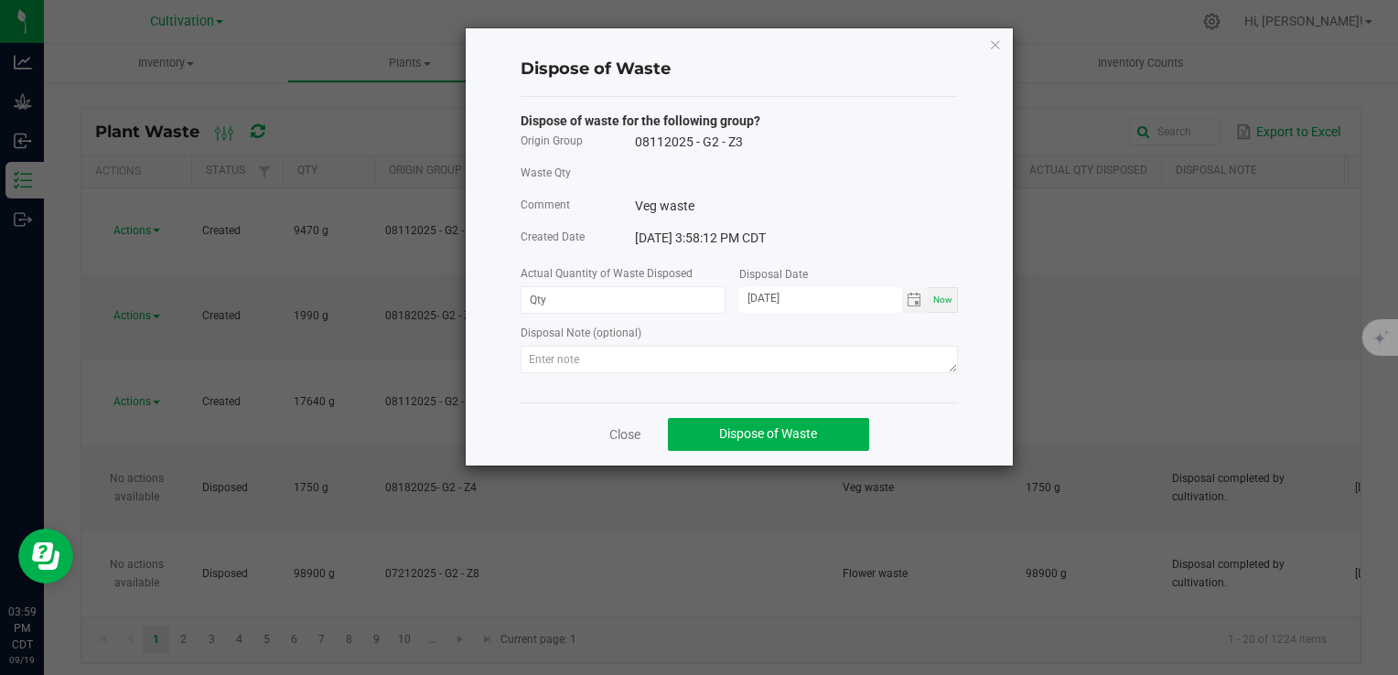
click at [639, 344] on div "Disposal Note (optional)" at bounding box center [738, 334] width 437 height 23
click at [640, 351] on textarea at bounding box center [738, 359] width 437 height 27
paste textarea "Disposal completed by cultivation."
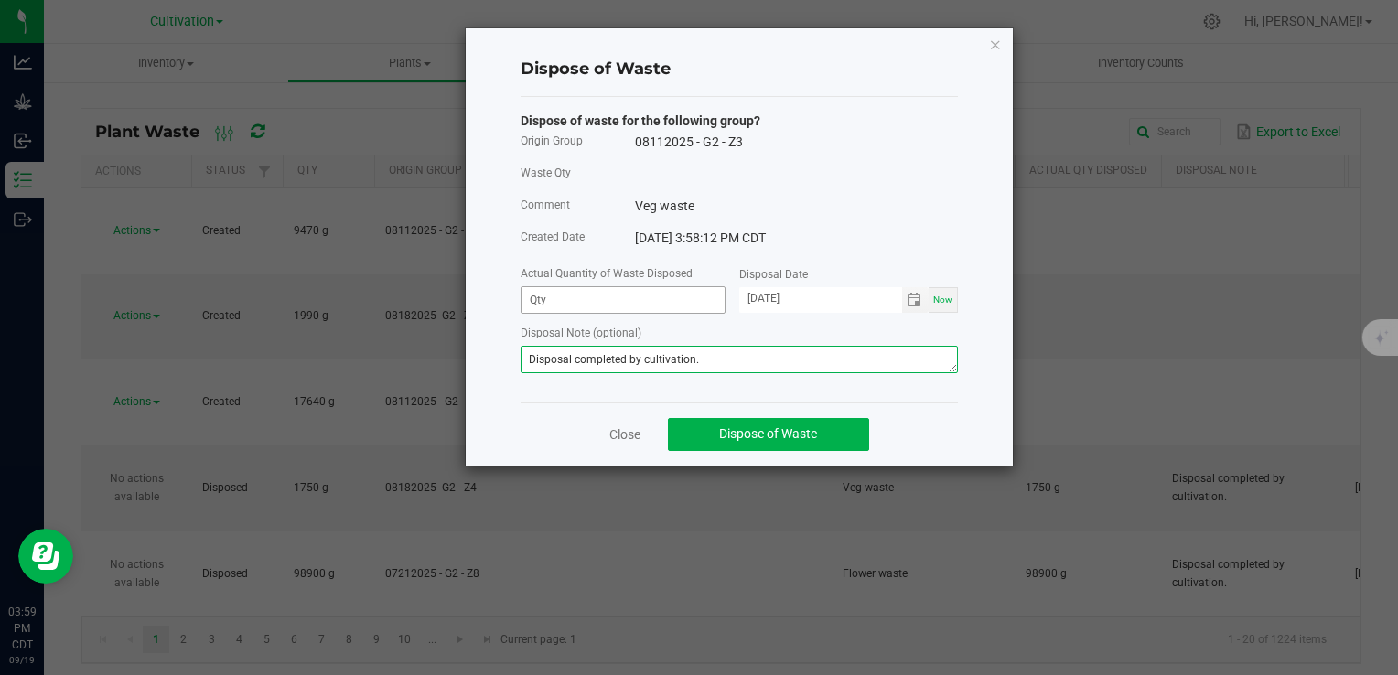
type textarea "Disposal completed by cultivation."
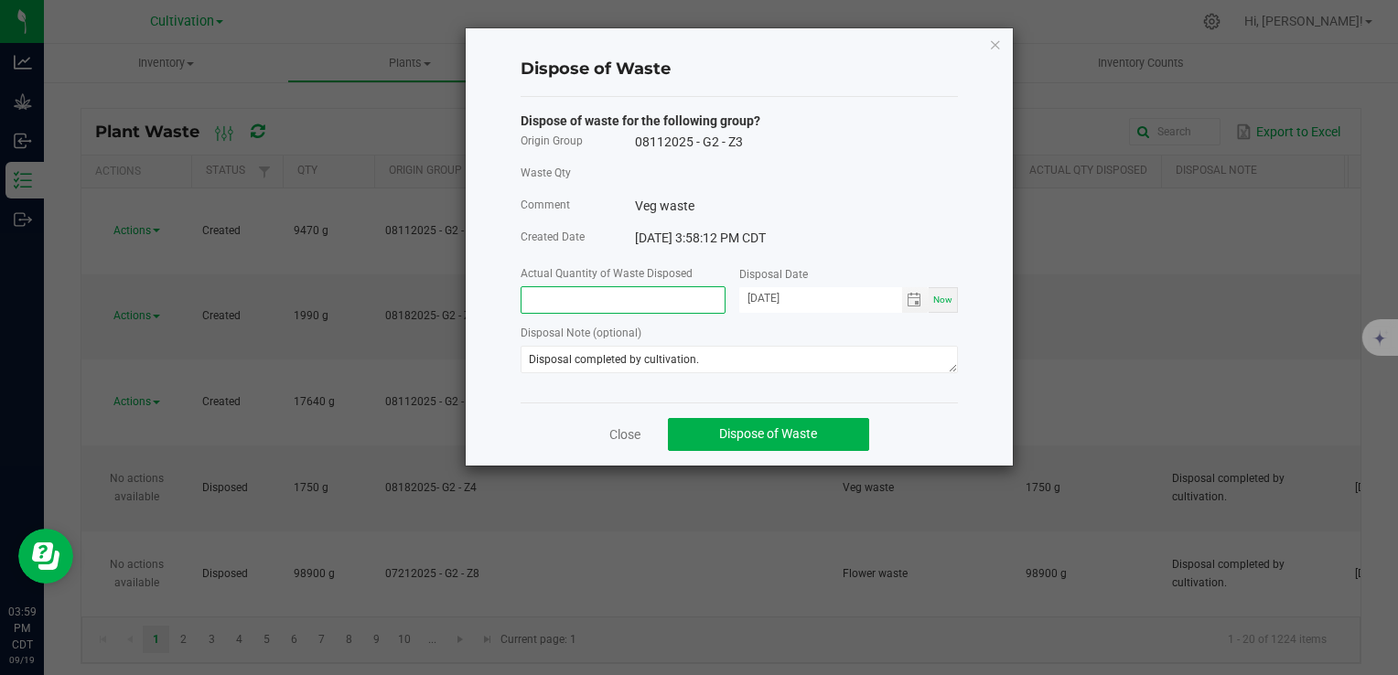
click at [616, 298] on input at bounding box center [622, 300] width 203 height 26
type input "17640.0000 g"
click at [745, 430] on span "Dispose of Waste" at bounding box center [768, 433] width 98 height 15
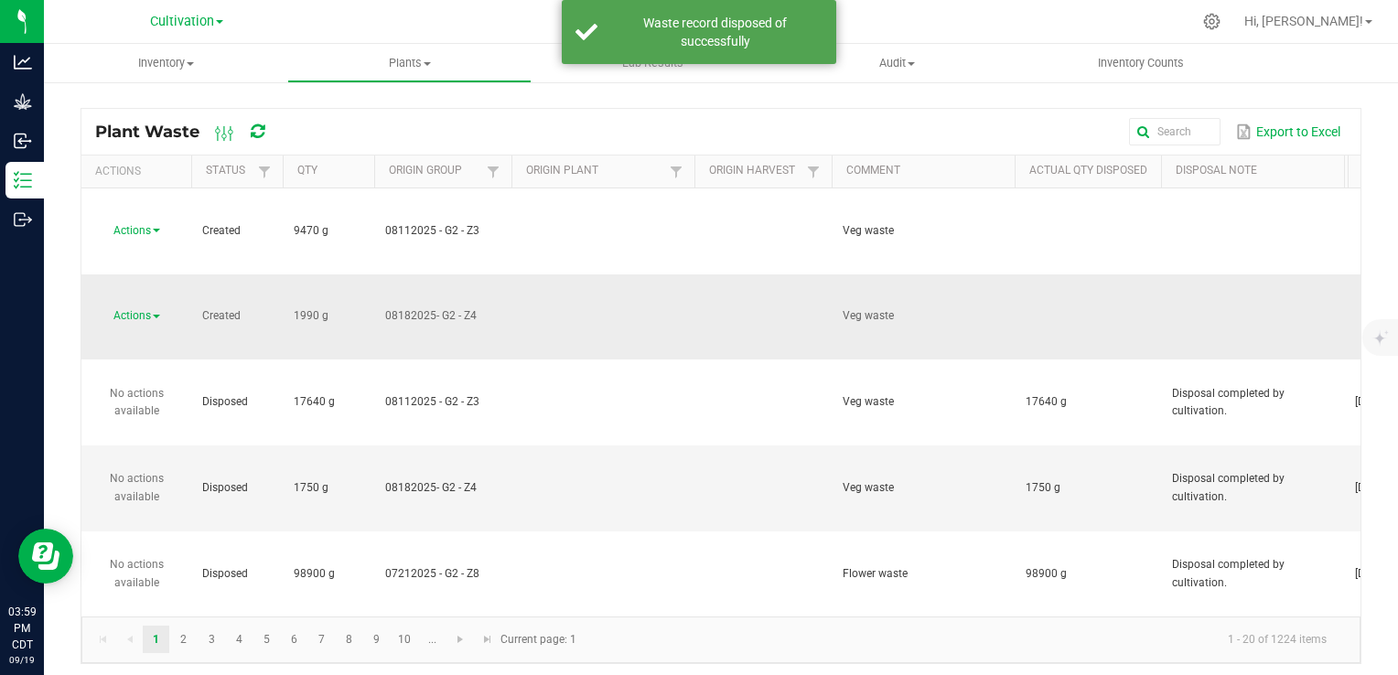
click at [150, 309] on span "Actions" at bounding box center [132, 315] width 38 height 13
click at [150, 261] on li "Dispose" at bounding box center [133, 265] width 80 height 27
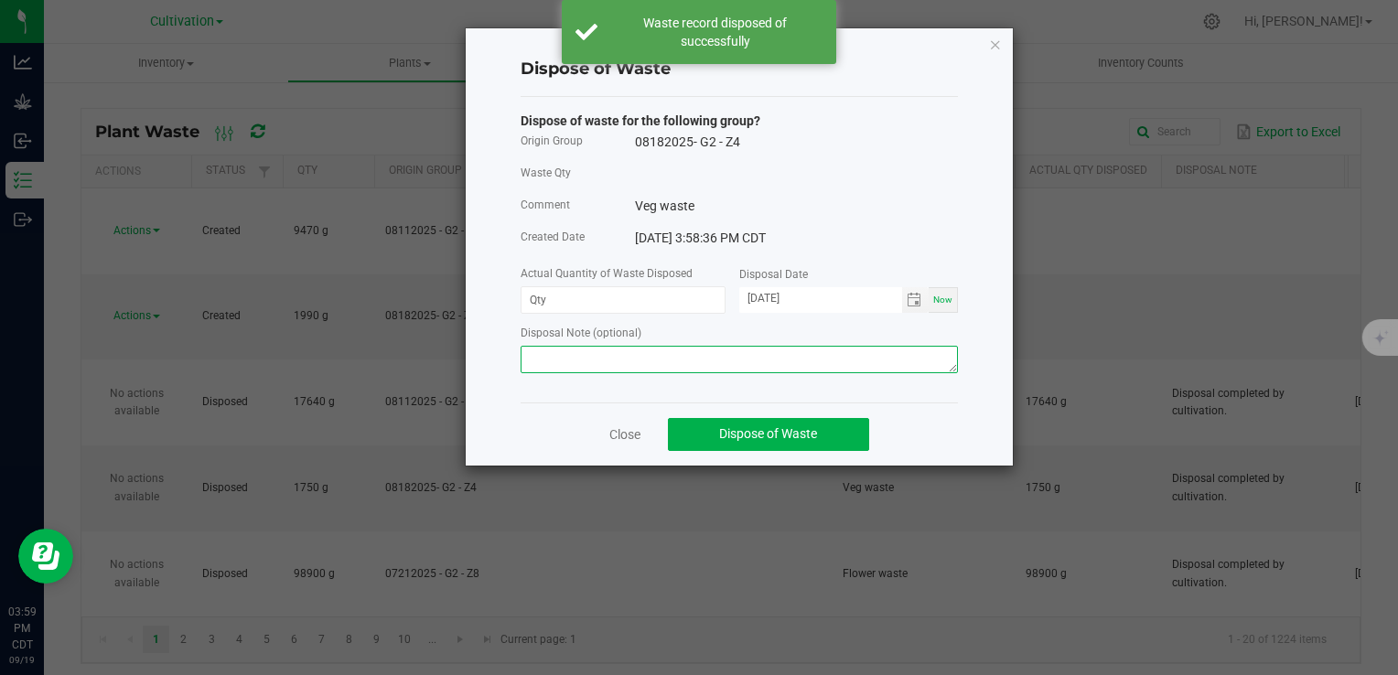
click at [713, 358] on textarea at bounding box center [738, 359] width 437 height 27
paste textarea "Disposal completed by cultivation."
type textarea "Disposal completed by cultivation."
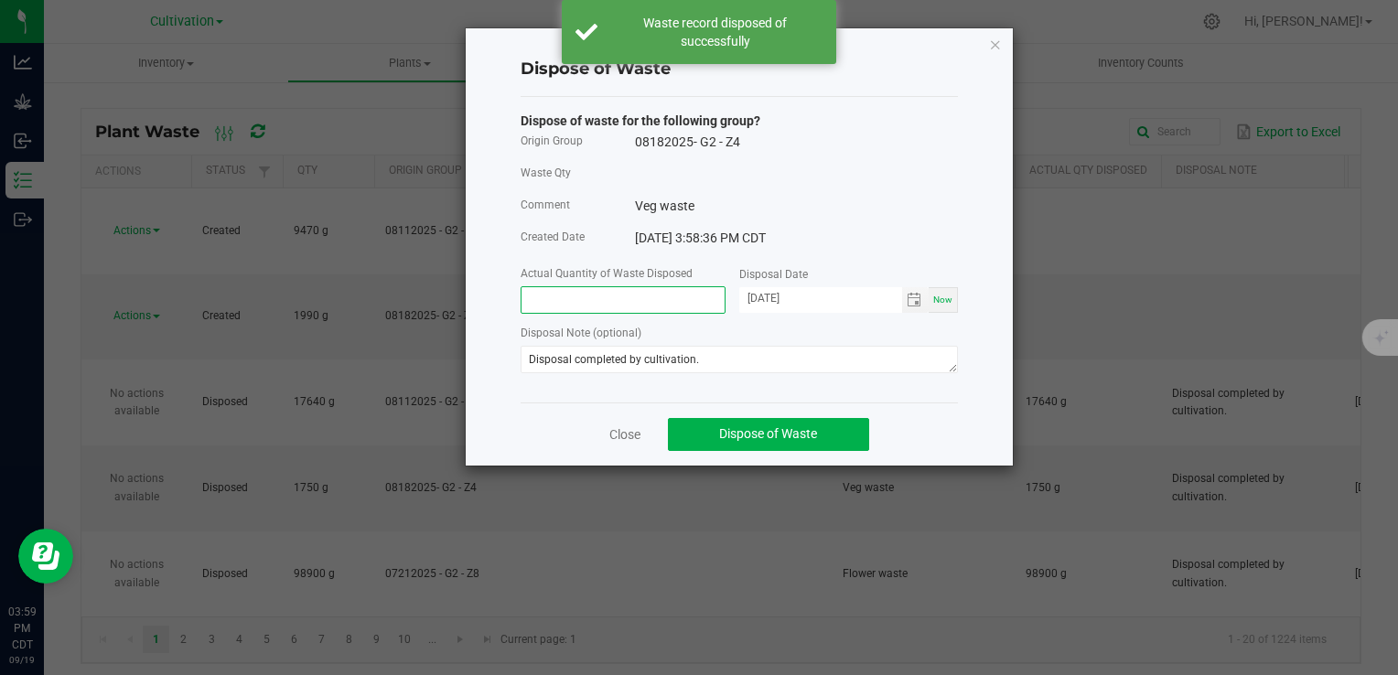
click at [638, 292] on input at bounding box center [622, 300] width 203 height 26
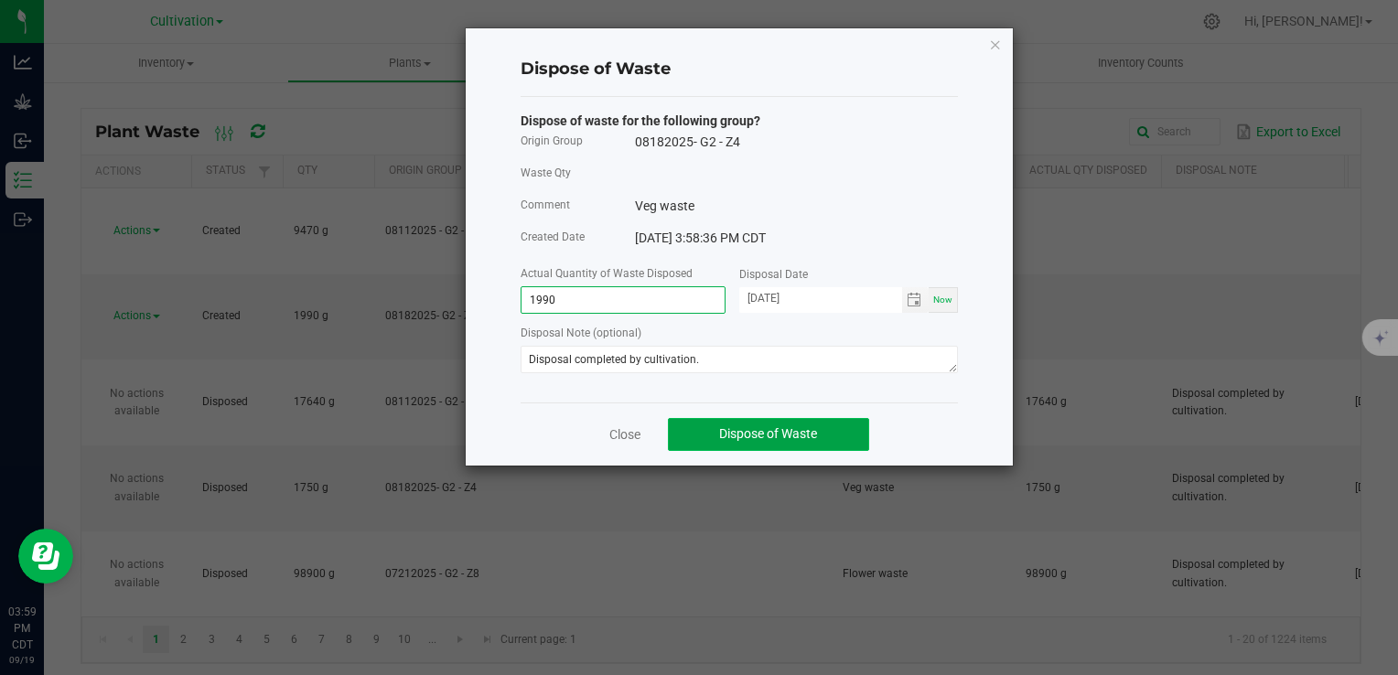
type input "1990.0000 g"
click at [766, 441] on span "Dispose of Waste" at bounding box center [768, 433] width 98 height 15
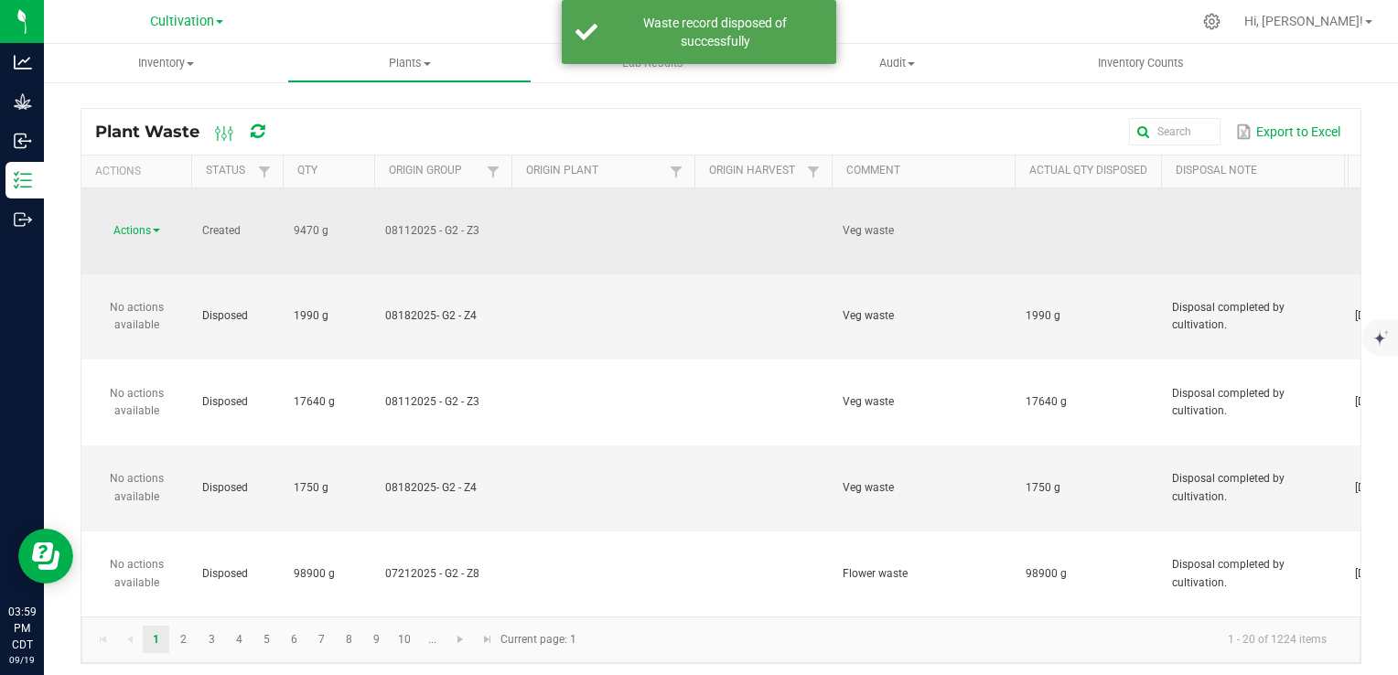
click at [139, 224] on span "Actions" at bounding box center [132, 230] width 38 height 13
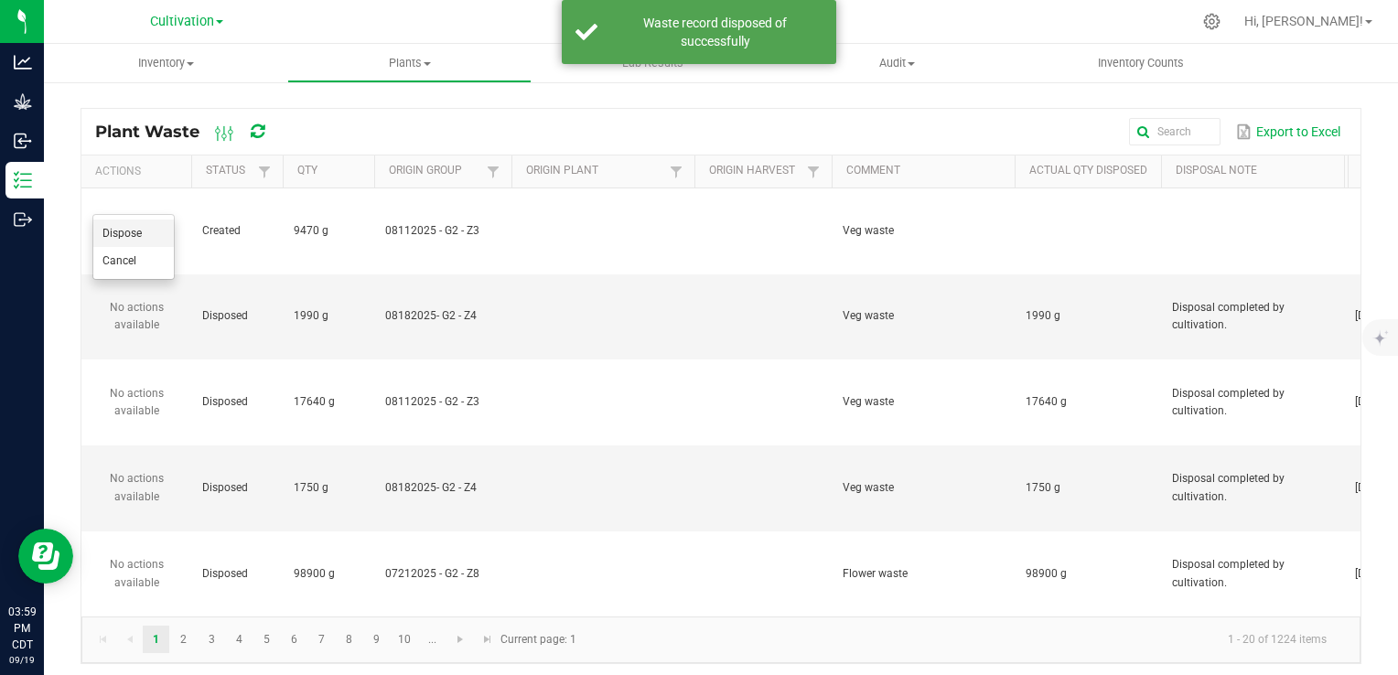
click at [142, 234] on li "Dispose" at bounding box center [133, 233] width 80 height 27
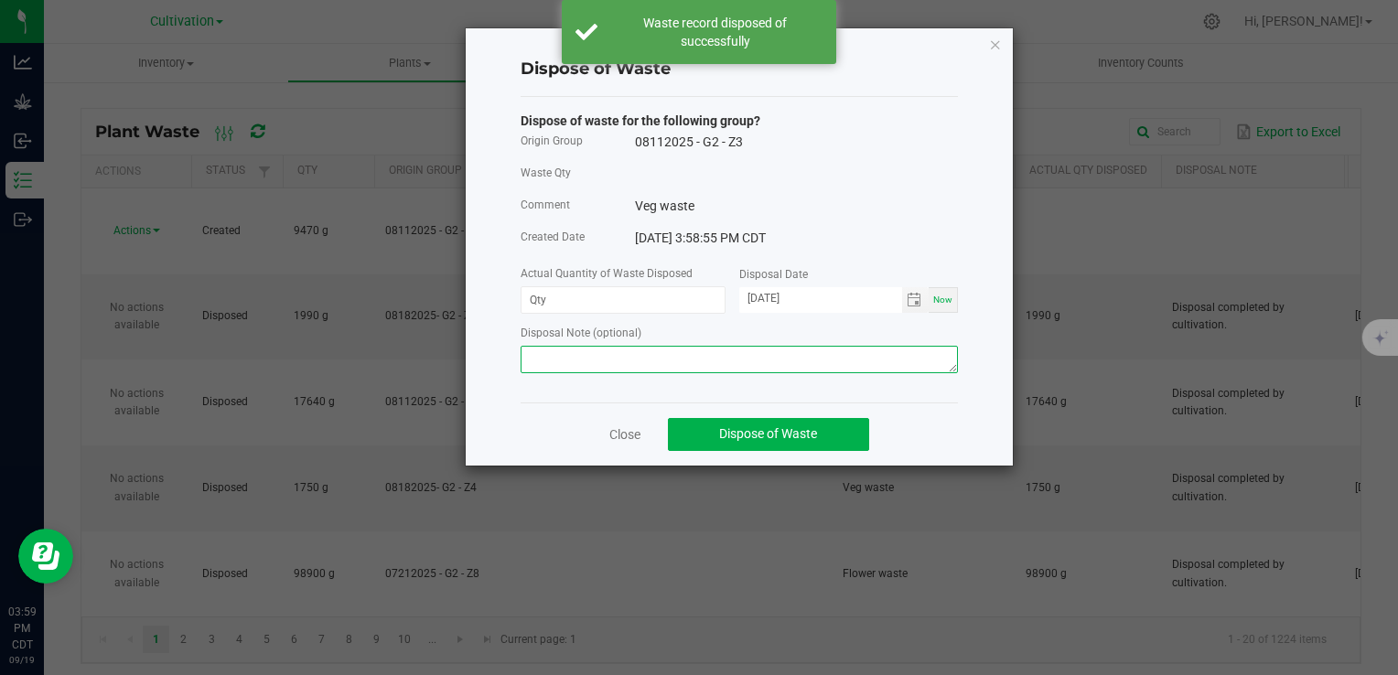
click at [656, 360] on textarea at bounding box center [738, 359] width 437 height 27
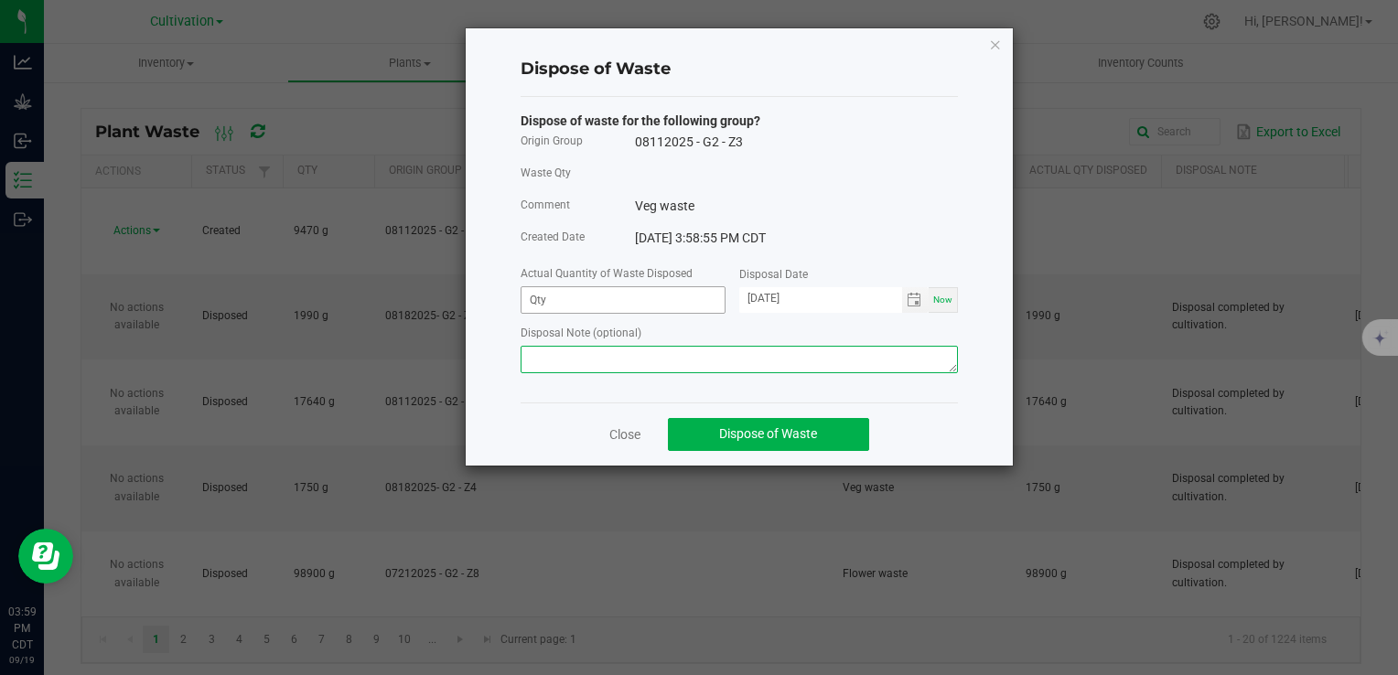
type textarea "V"
paste textarea "Disposal completed by cultivation."
type textarea "Disposal completed by cultivation."
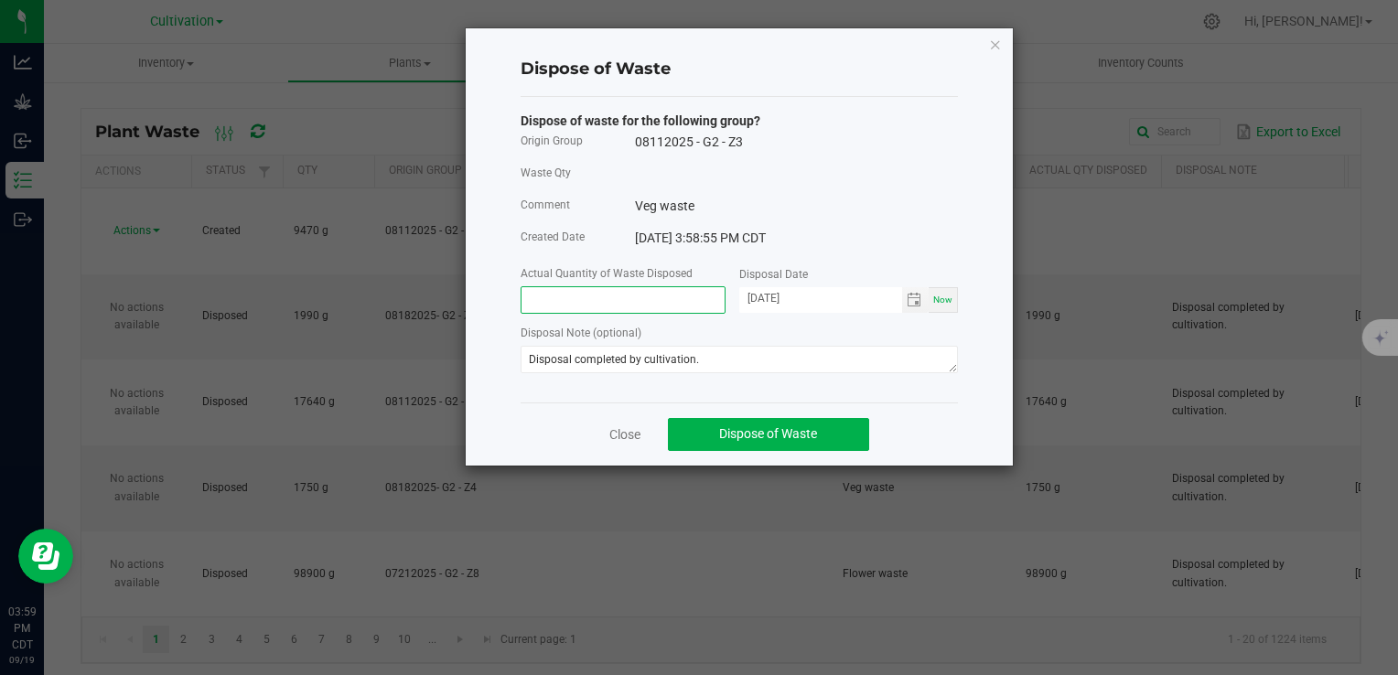
click at [620, 293] on input at bounding box center [622, 300] width 203 height 26
type input "9470.0000 g"
click at [808, 437] on span "Dispose of Waste" at bounding box center [768, 433] width 98 height 15
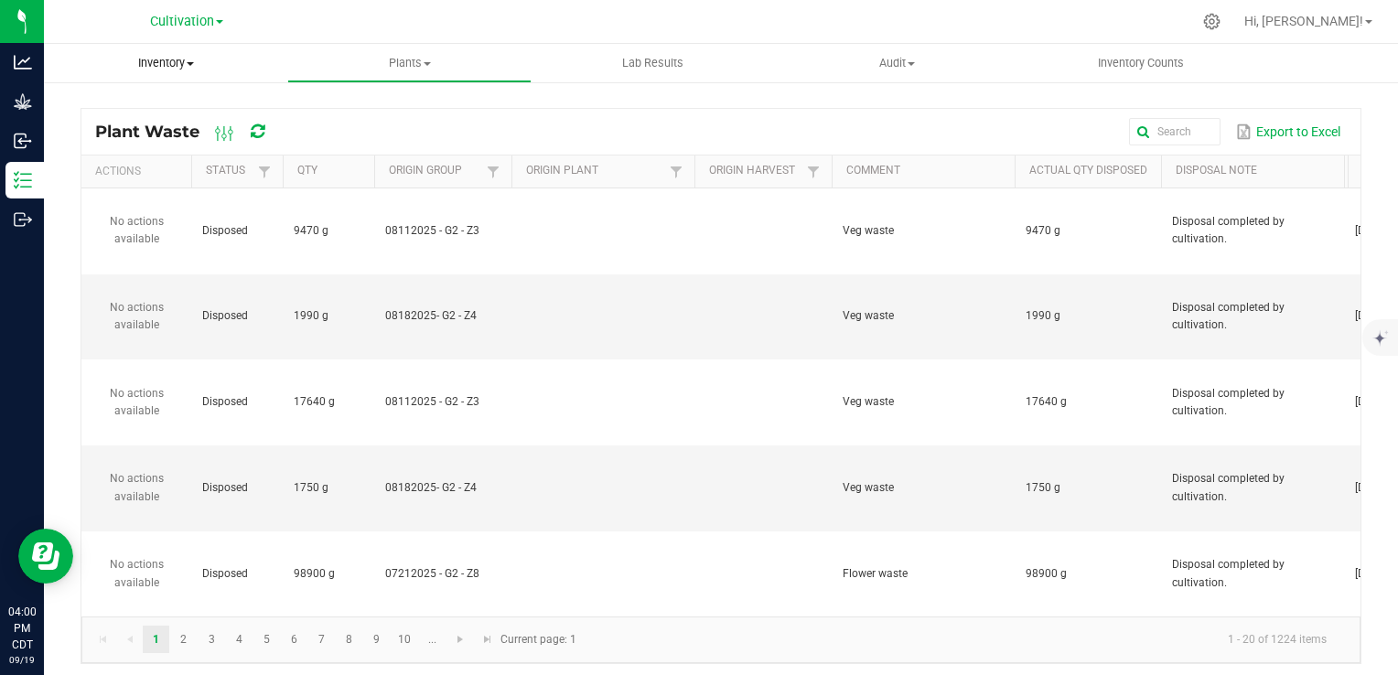
click at [174, 62] on span "Inventory" at bounding box center [165, 63] width 243 height 16
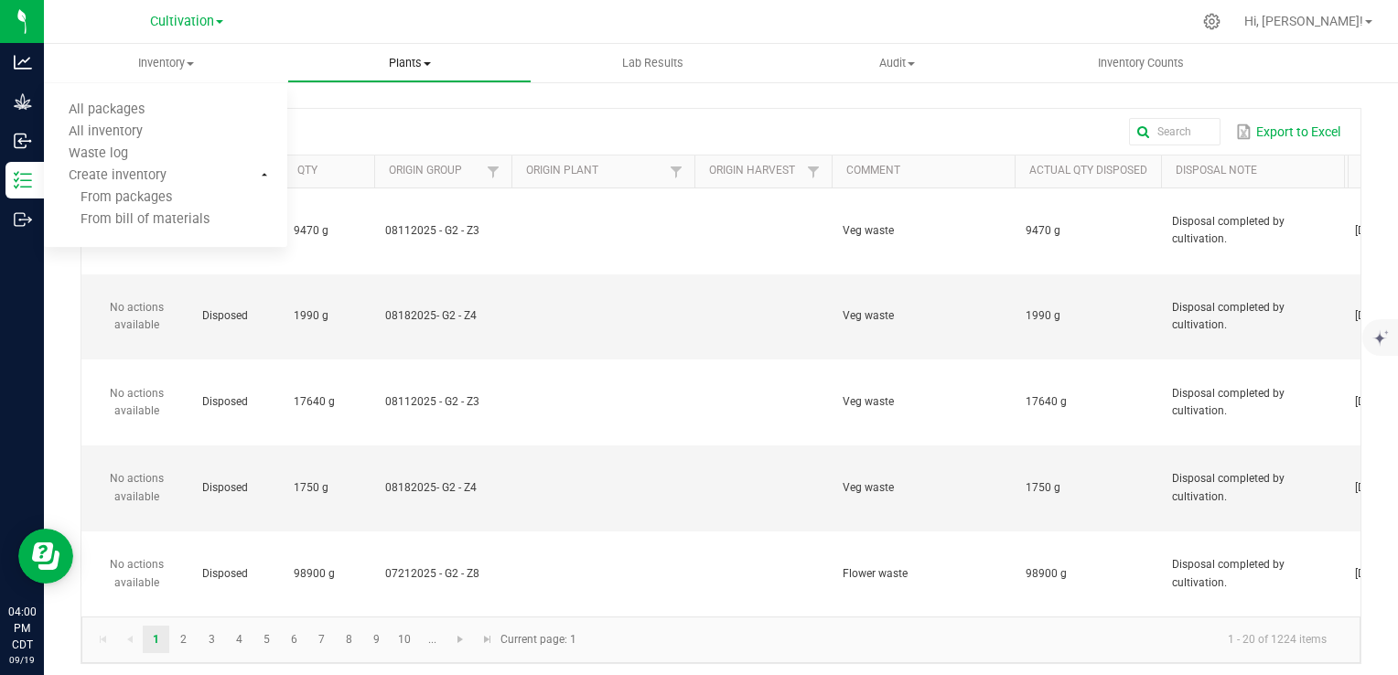
click at [453, 48] on uib-tab-heading "Plants All plants Waste log" at bounding box center [408, 63] width 241 height 37
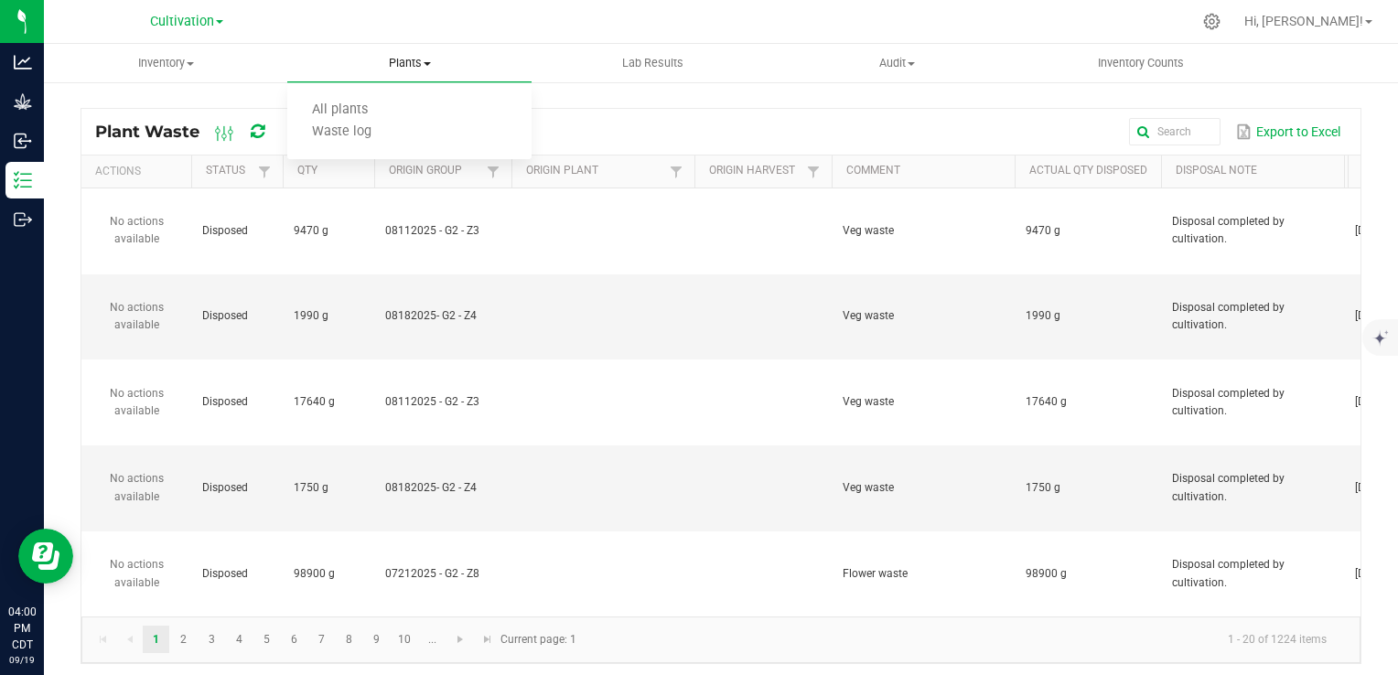
click at [413, 64] on span "Plants" at bounding box center [408, 63] width 243 height 16
drag, startPoint x: 391, startPoint y: 63, endPoint x: 386, endPoint y: 85, distance: 22.6
click at [392, 63] on span "Plants" at bounding box center [408, 63] width 243 height 16
click at [377, 110] on span "All plants" at bounding box center [339, 110] width 105 height 16
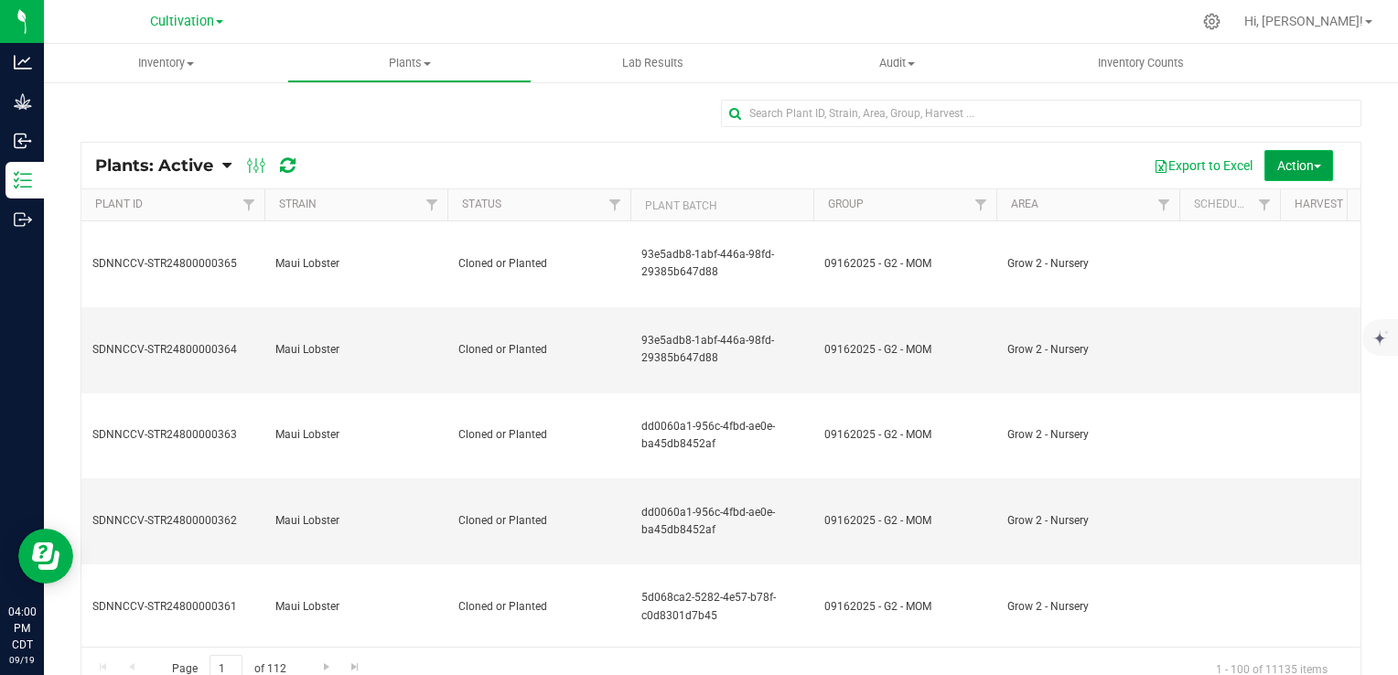
click at [1277, 162] on span "Action" at bounding box center [1299, 165] width 44 height 15
click at [1266, 203] on span "Destroy plants" at bounding box center [1264, 206] width 78 height 15
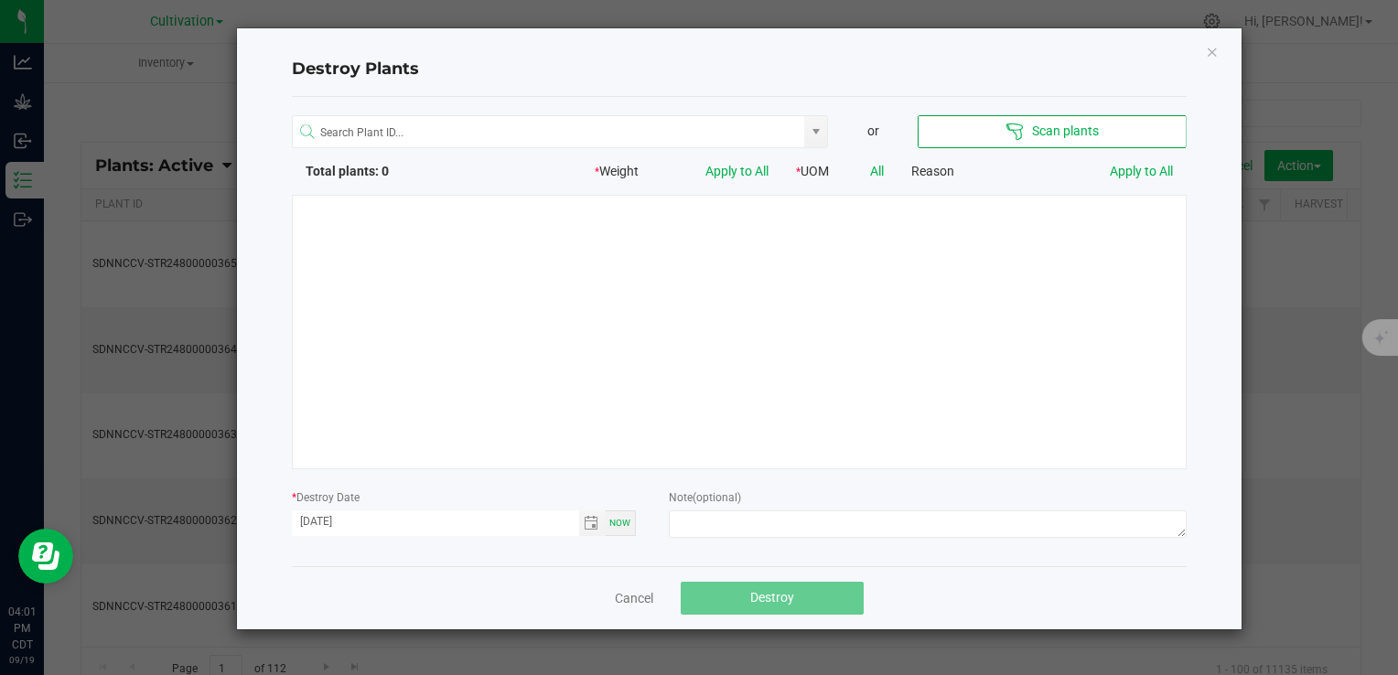
click at [1041, 205] on div at bounding box center [739, 332] width 895 height 274
click at [575, 132] on input "NO DATA FOUND" at bounding box center [549, 132] width 512 height 33
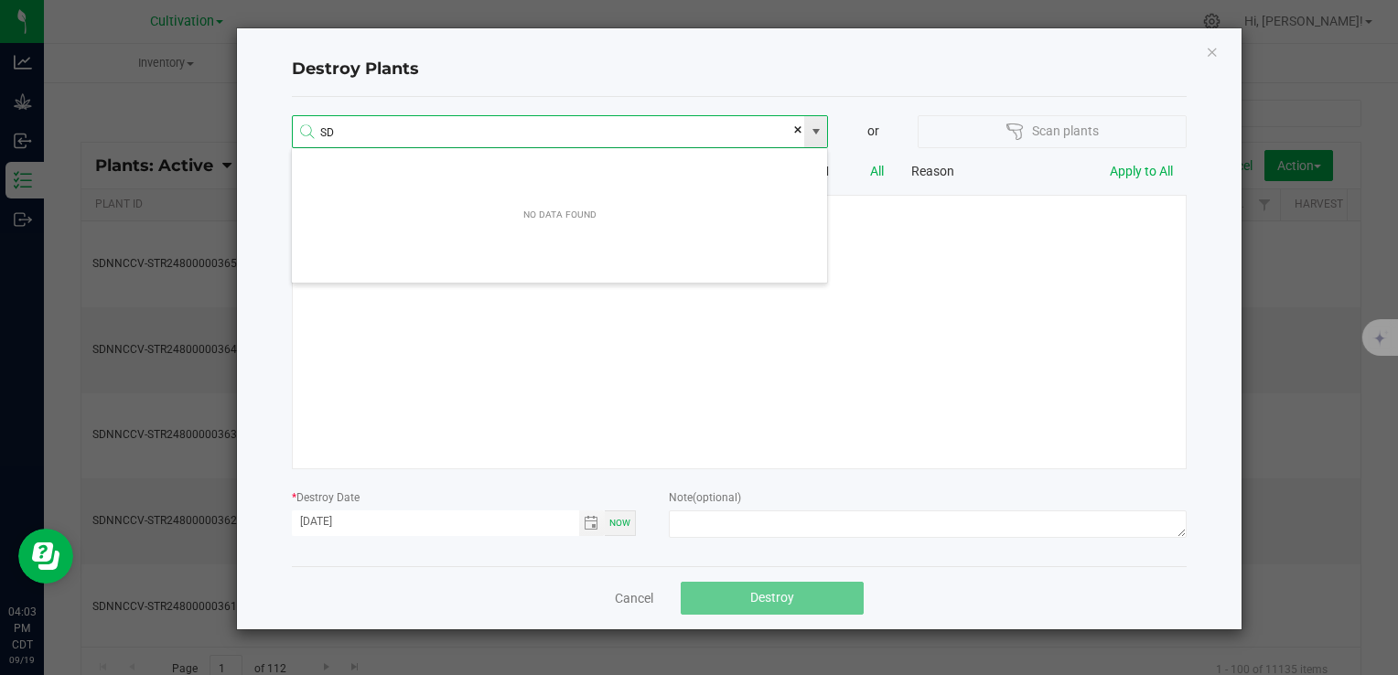
scroll to position [33, 537]
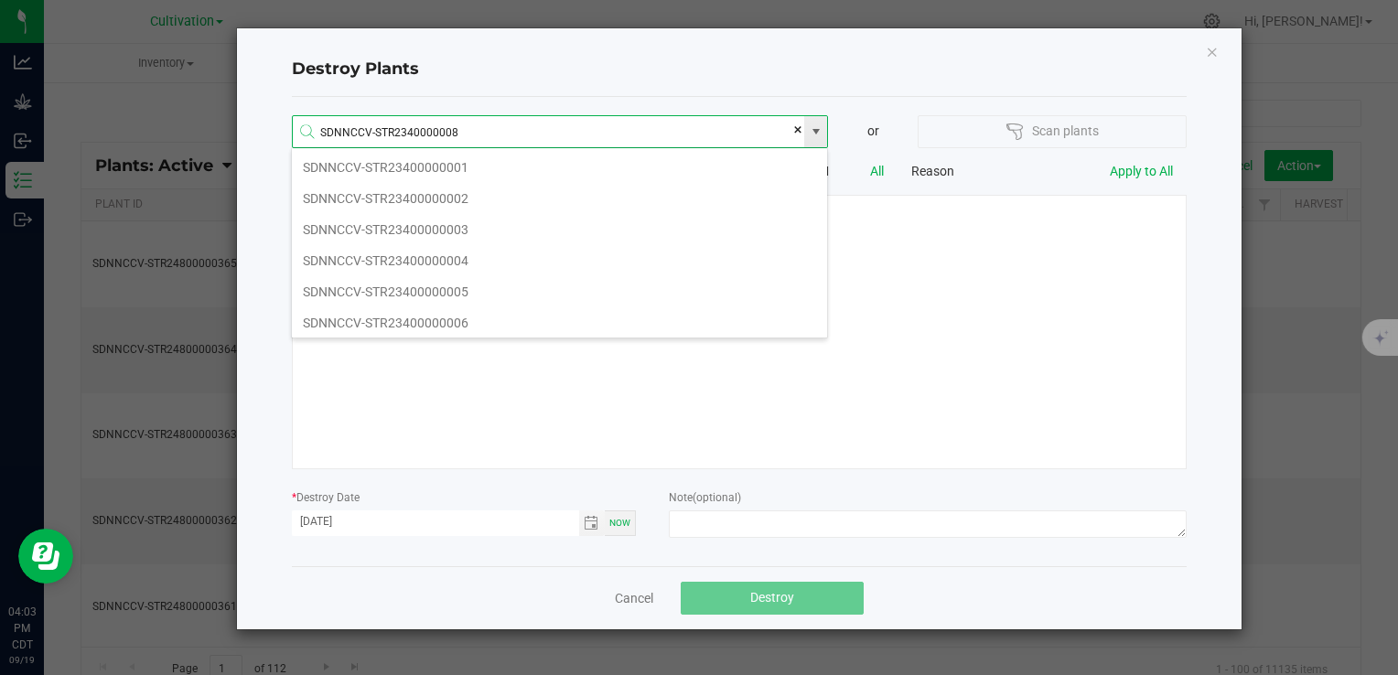
type input "SDNNCCV-STR23400000087"
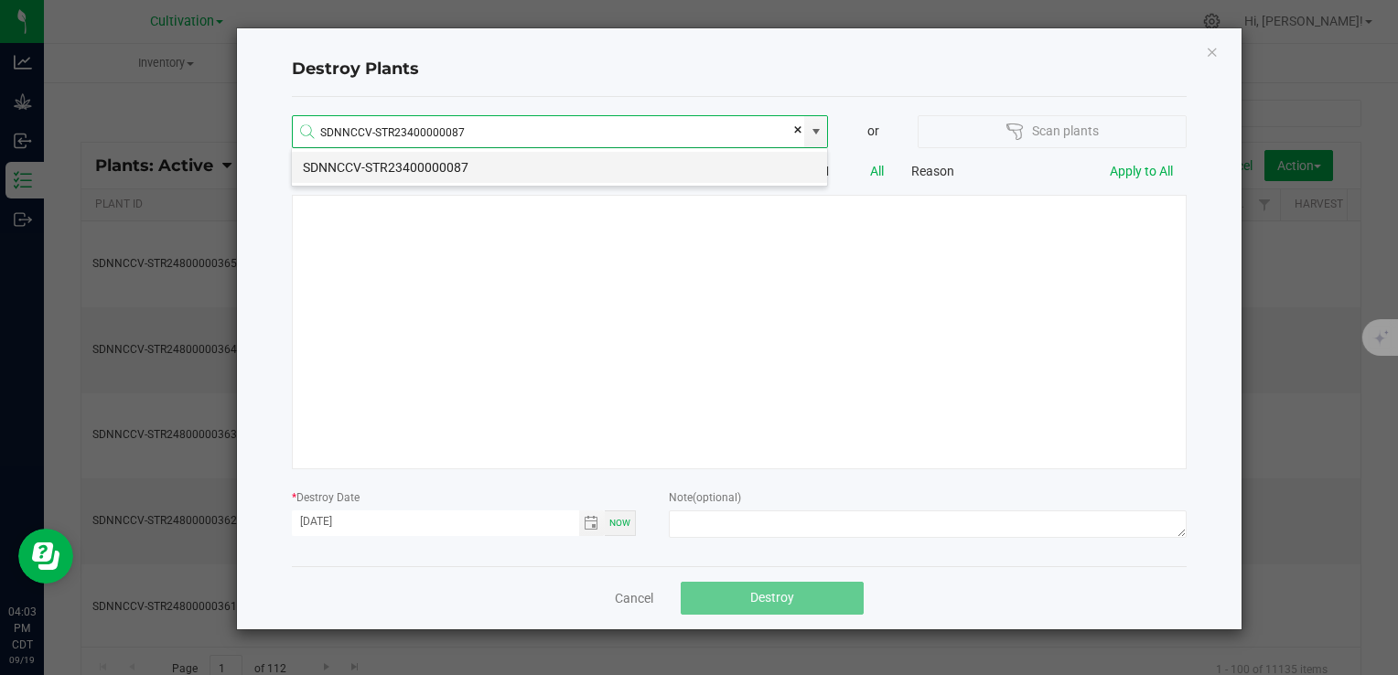
click at [517, 175] on li "SDNNCCV-STR23400000087" at bounding box center [559, 167] width 535 height 31
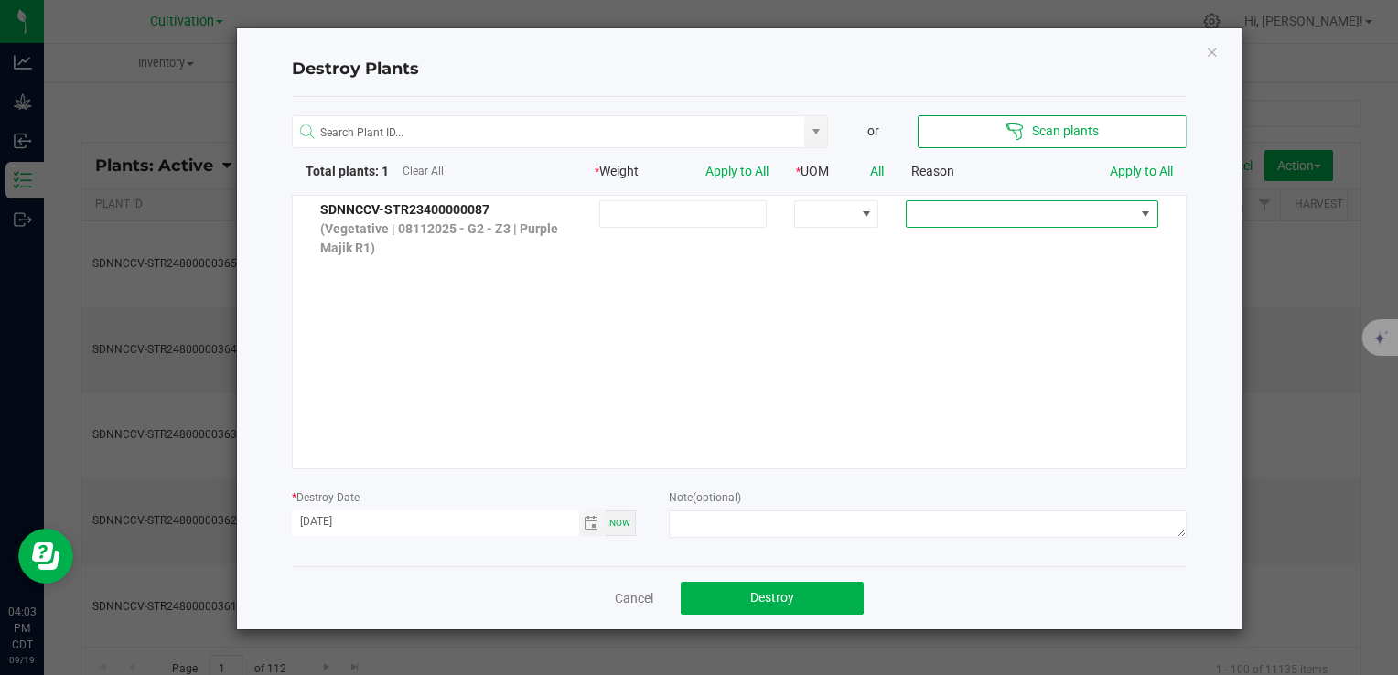
click at [941, 223] on span at bounding box center [1019, 214] width 227 height 26
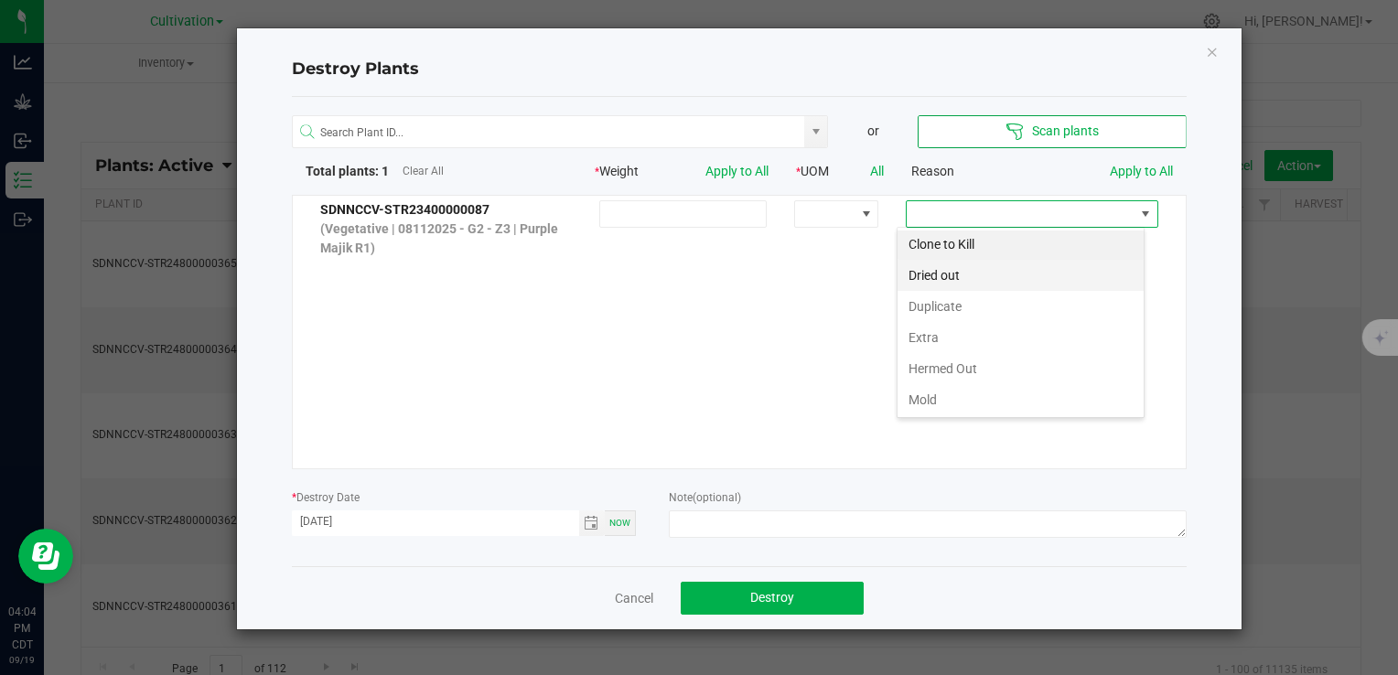
click at [969, 280] on li "Dried out" at bounding box center [1020, 275] width 246 height 31
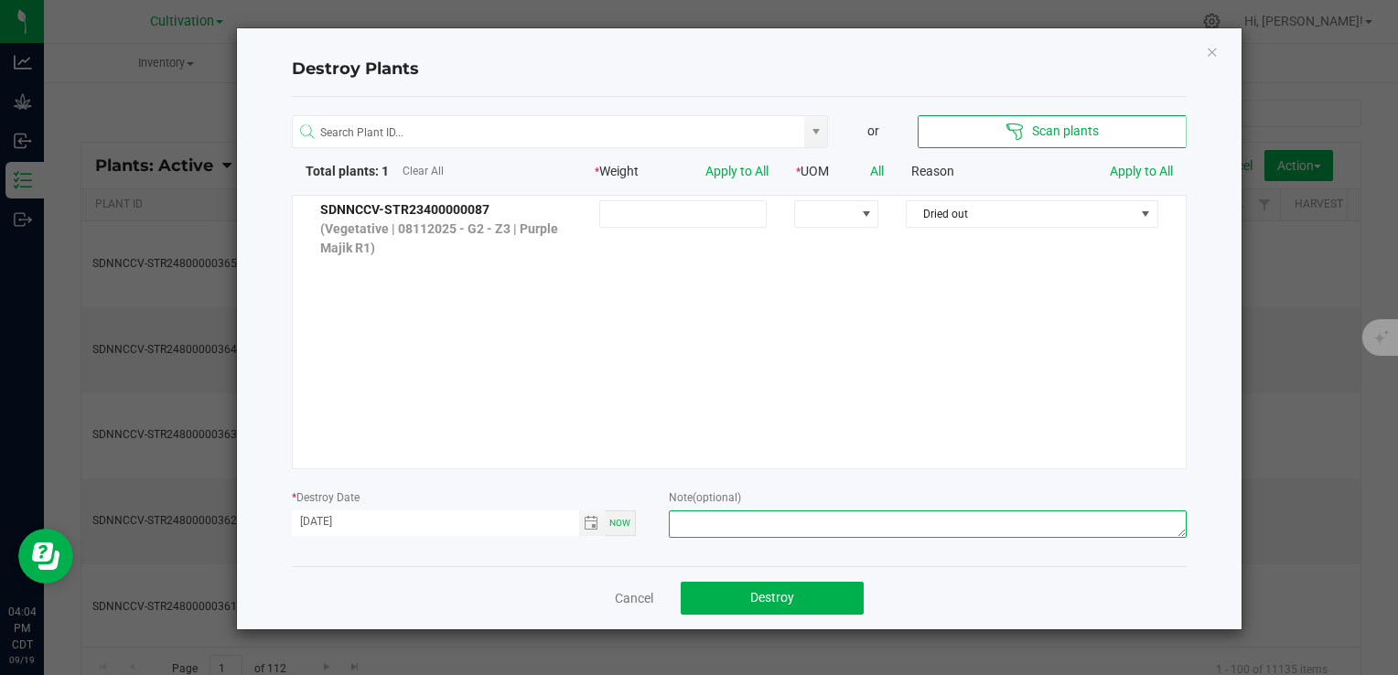
click at [904, 520] on textarea at bounding box center [927, 523] width 517 height 27
type textarea "n"
type textarea "No Growth - SC"
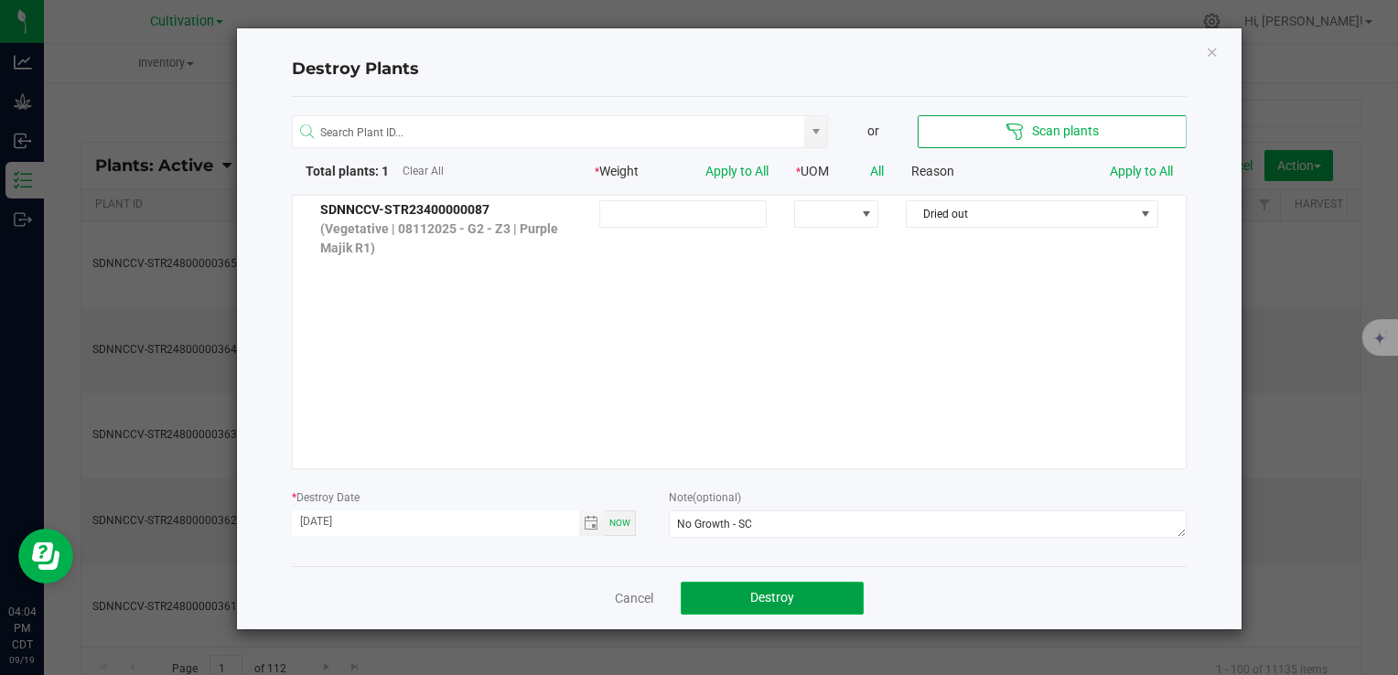
click at [782, 601] on span "Destroy" at bounding box center [772, 597] width 44 height 15
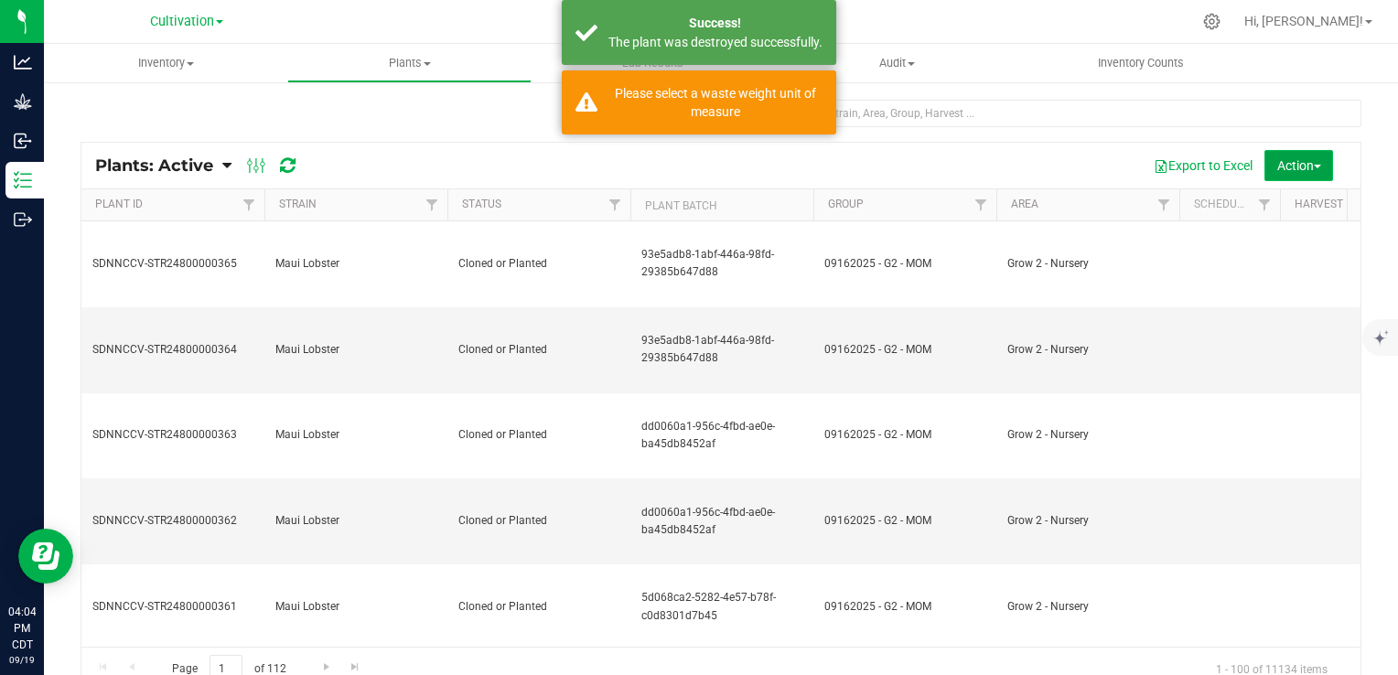
click at [1291, 164] on span "Action" at bounding box center [1299, 165] width 44 height 15
click at [1268, 205] on span "Destroy plants" at bounding box center [1264, 206] width 78 height 15
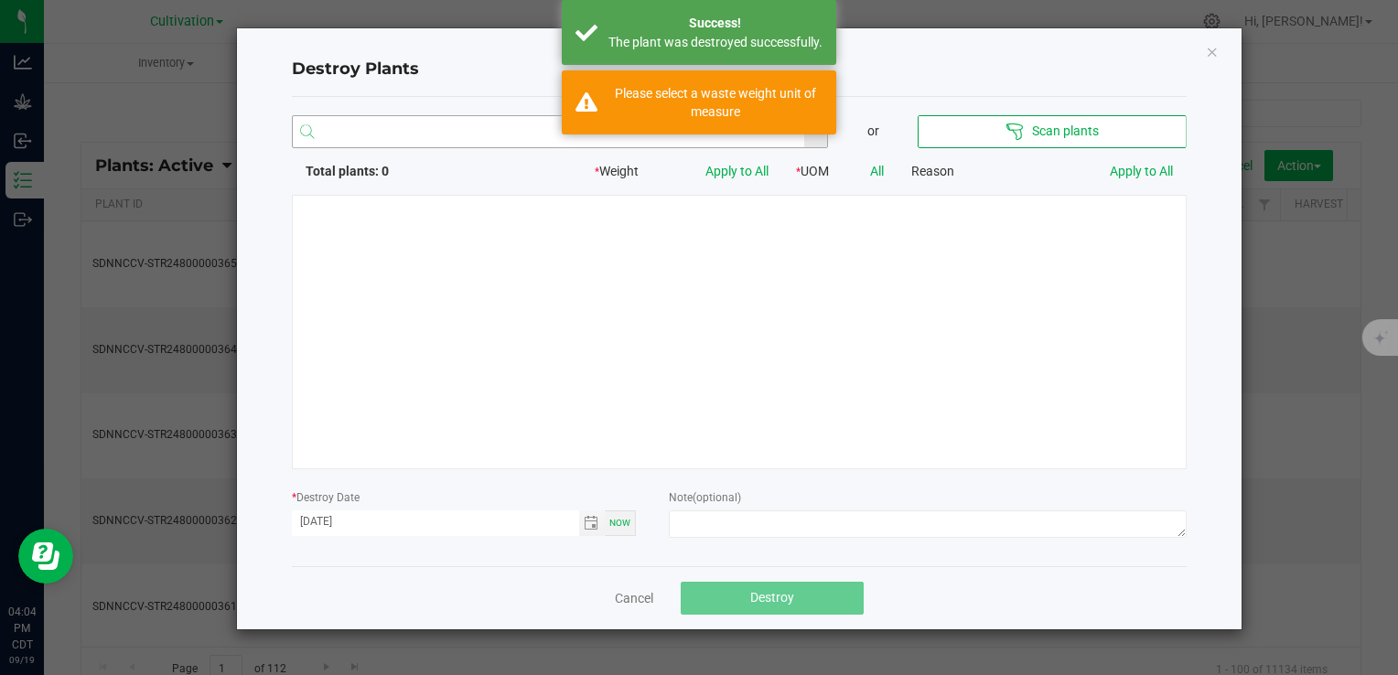
click at [413, 130] on input "NO DATA FOUND" at bounding box center [549, 132] width 512 height 33
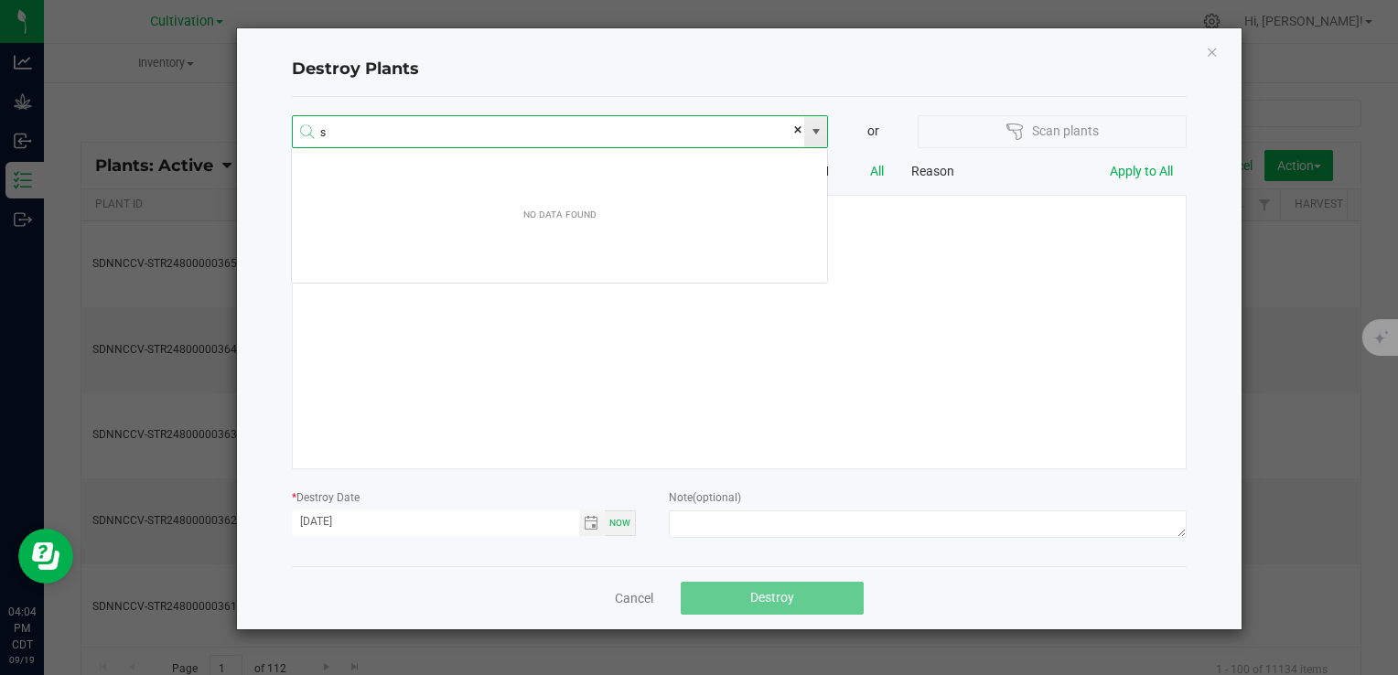
scroll to position [33, 537]
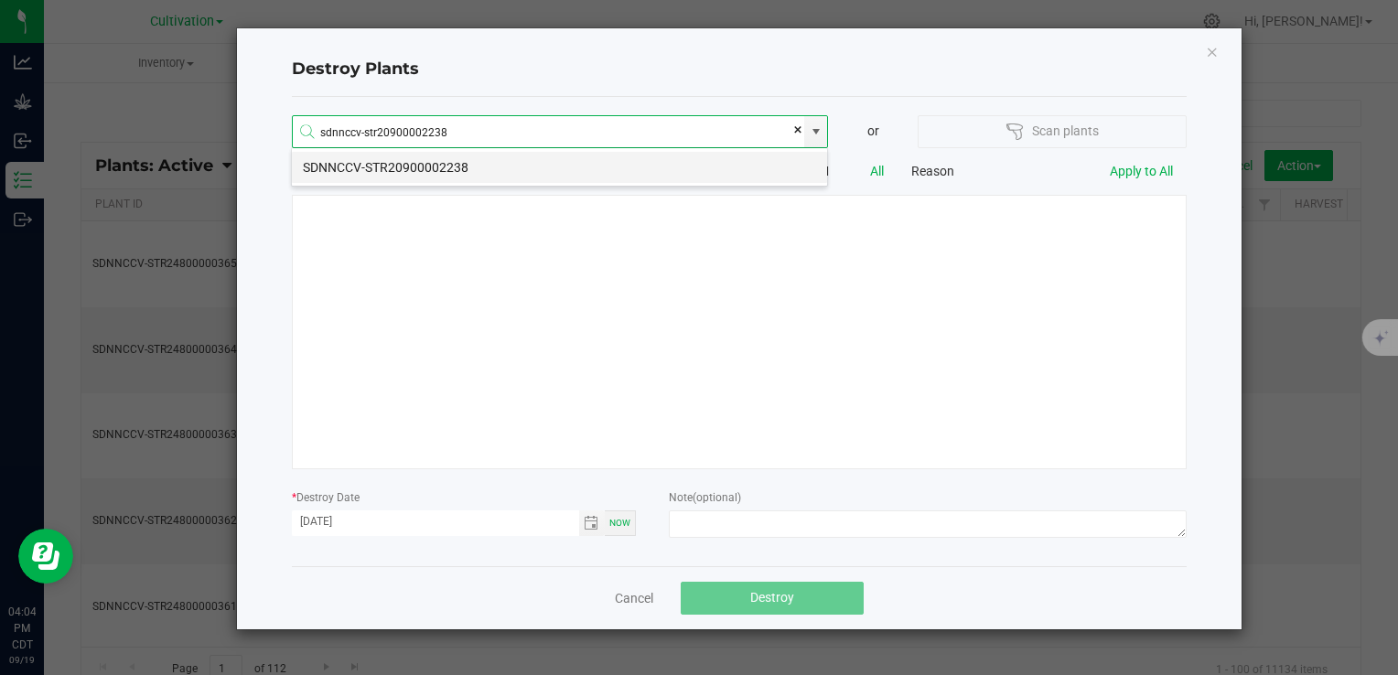
click at [411, 170] on li "SDNNCCV-STR20900002238" at bounding box center [559, 167] width 535 height 31
type input "SDNNCCV-STR20900002238"
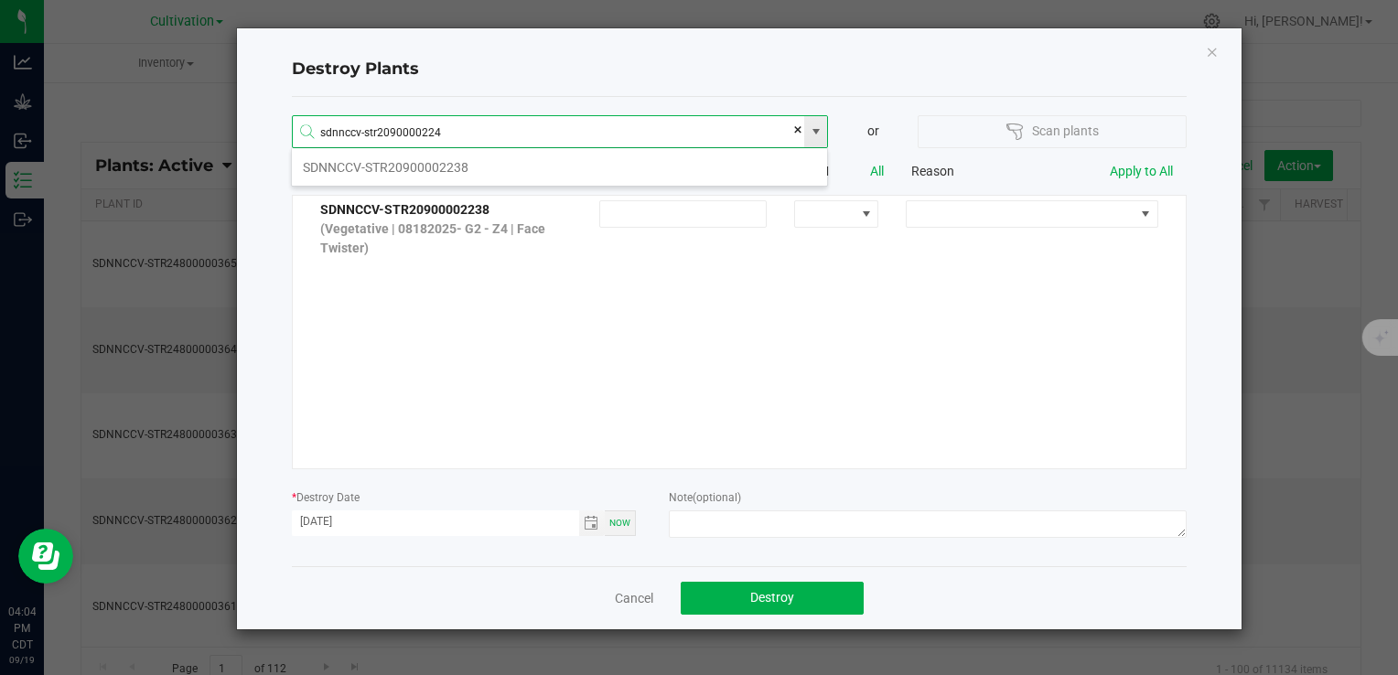
type input "sdnnccv-str20900002245"
click at [815, 126] on span at bounding box center [816, 131] width 15 height 15
click at [525, 177] on li "SDNNCCV-STR20900002245" at bounding box center [559, 167] width 535 height 31
type input "SDNNCCV-STR20900002245"
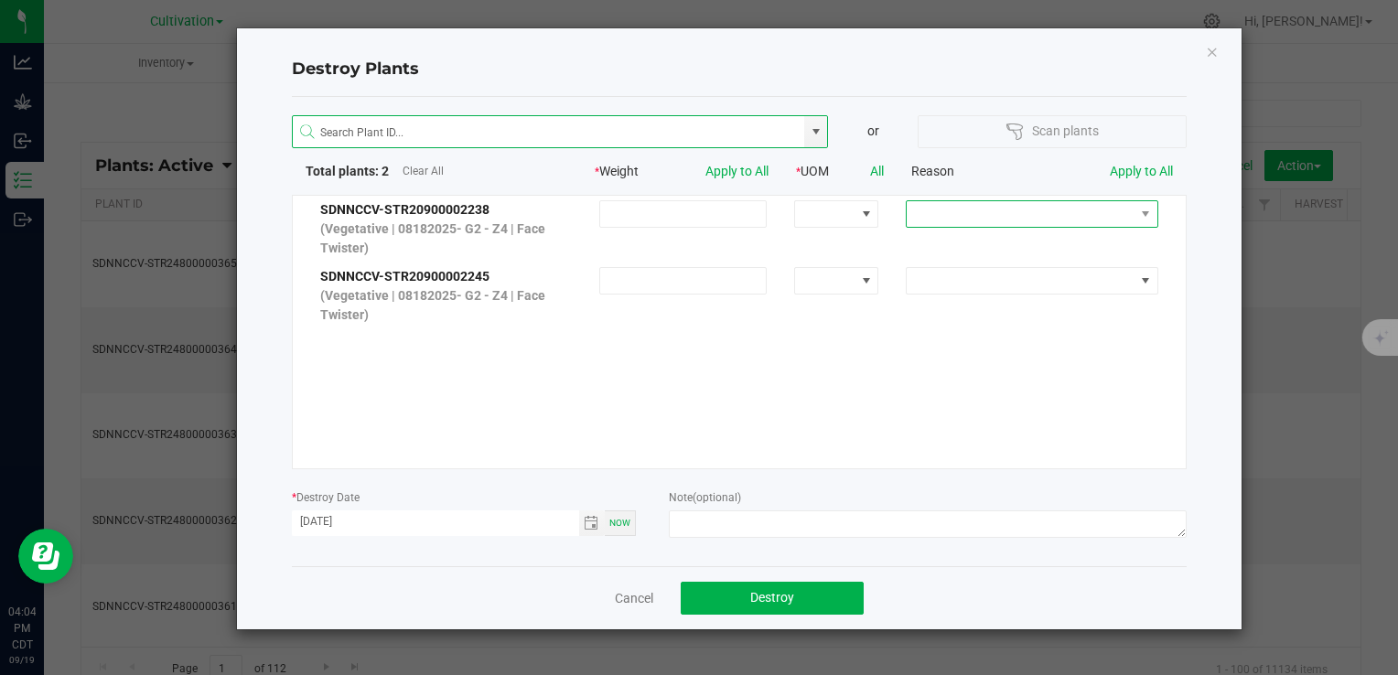
click at [1050, 209] on span at bounding box center [1019, 214] width 227 height 26
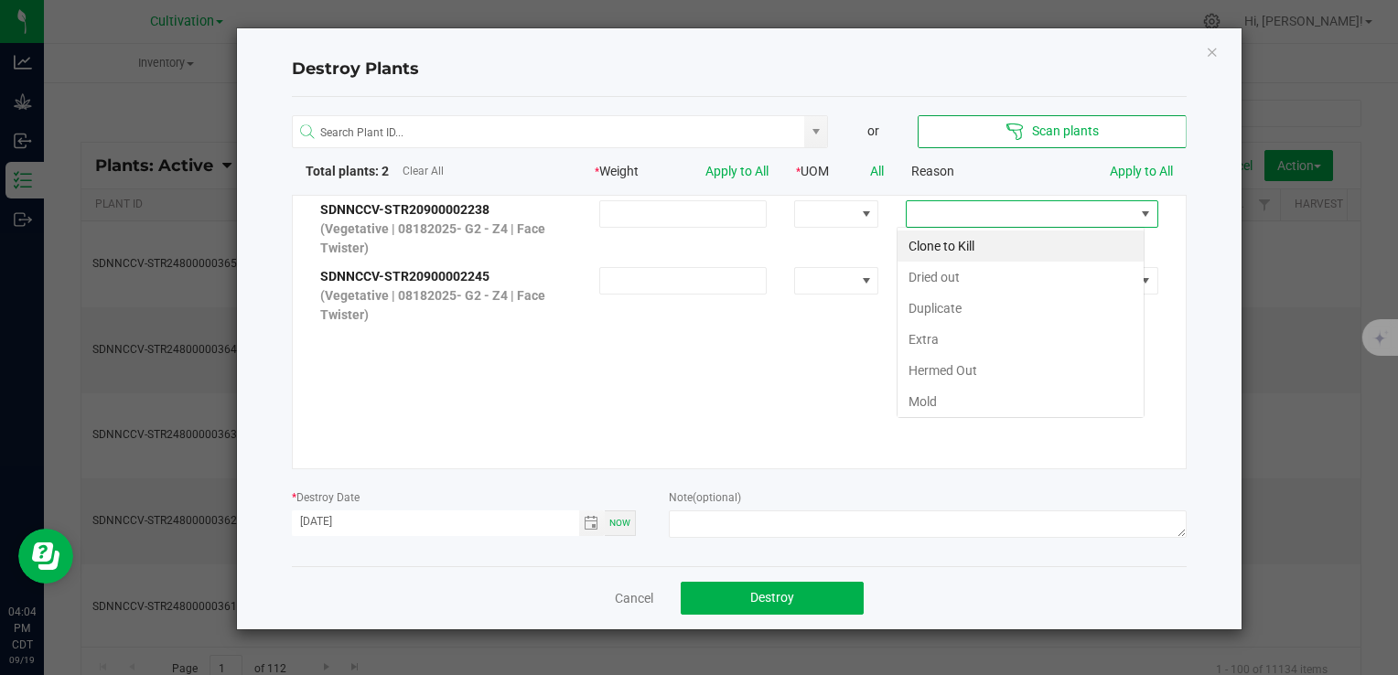
scroll to position [27, 247]
click at [995, 276] on li "Dried out" at bounding box center [1020, 277] width 246 height 31
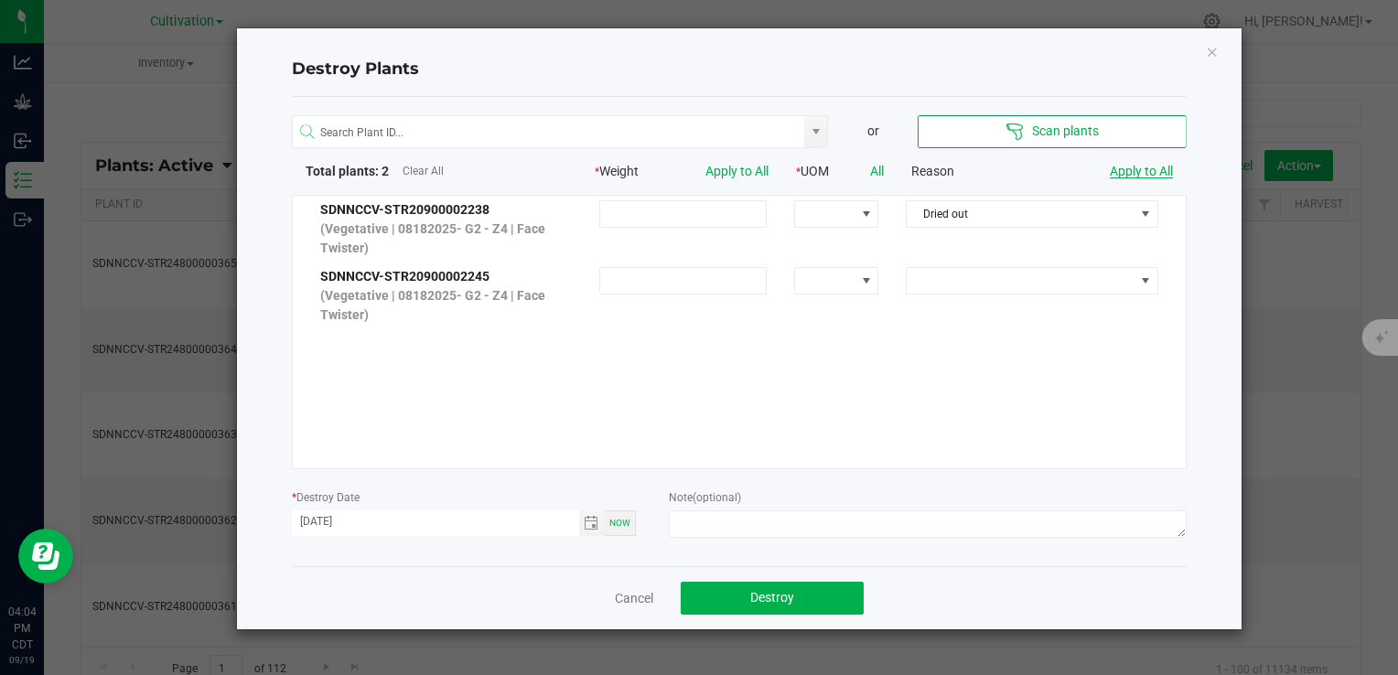
click at [1160, 170] on link "Apply to All" at bounding box center [1140, 171] width 63 height 15
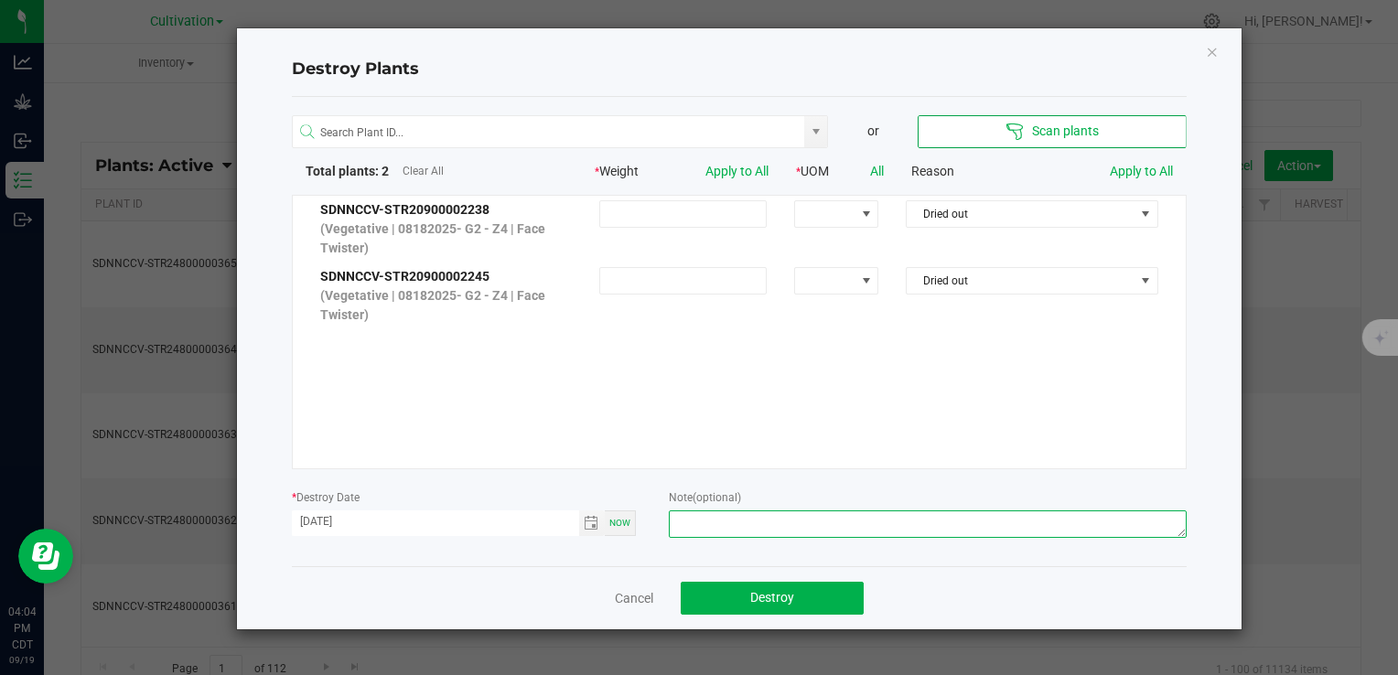
click at [922, 524] on textarea at bounding box center [927, 523] width 517 height 27
type textarea "Dead - CJ"
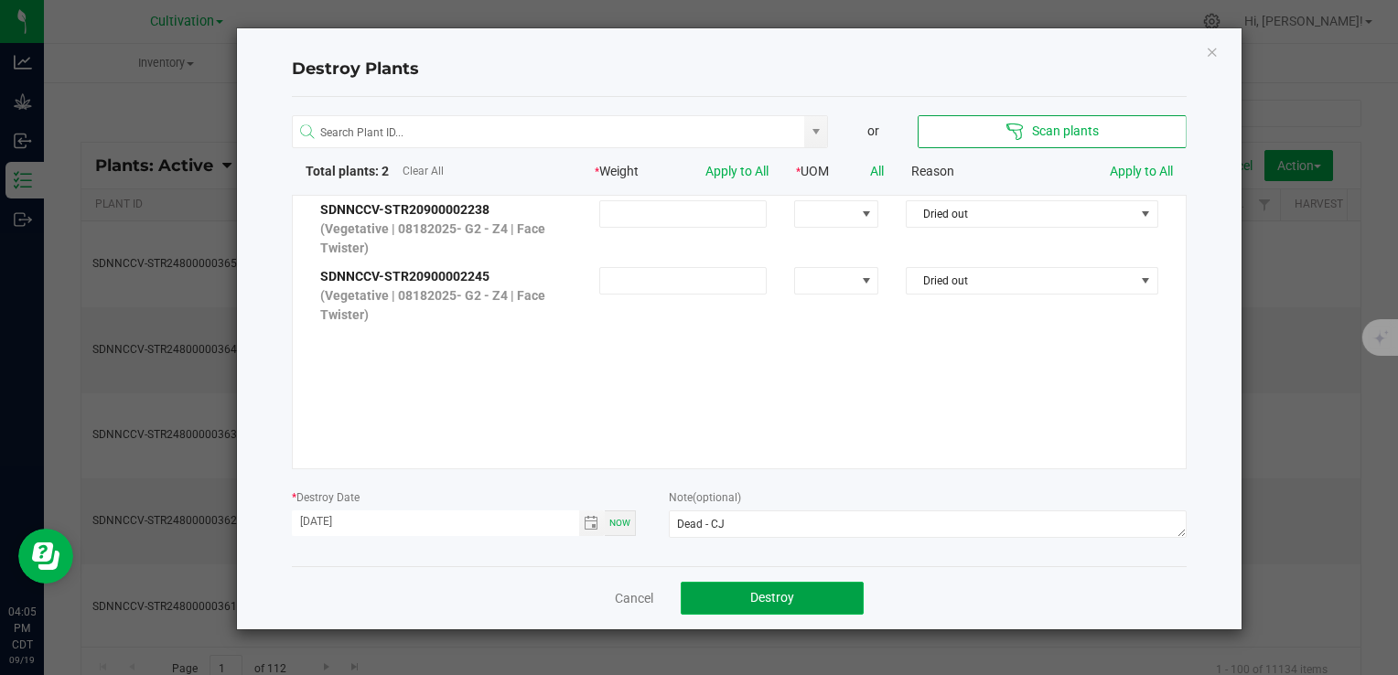
click at [775, 598] on span "Destroy" at bounding box center [772, 597] width 44 height 15
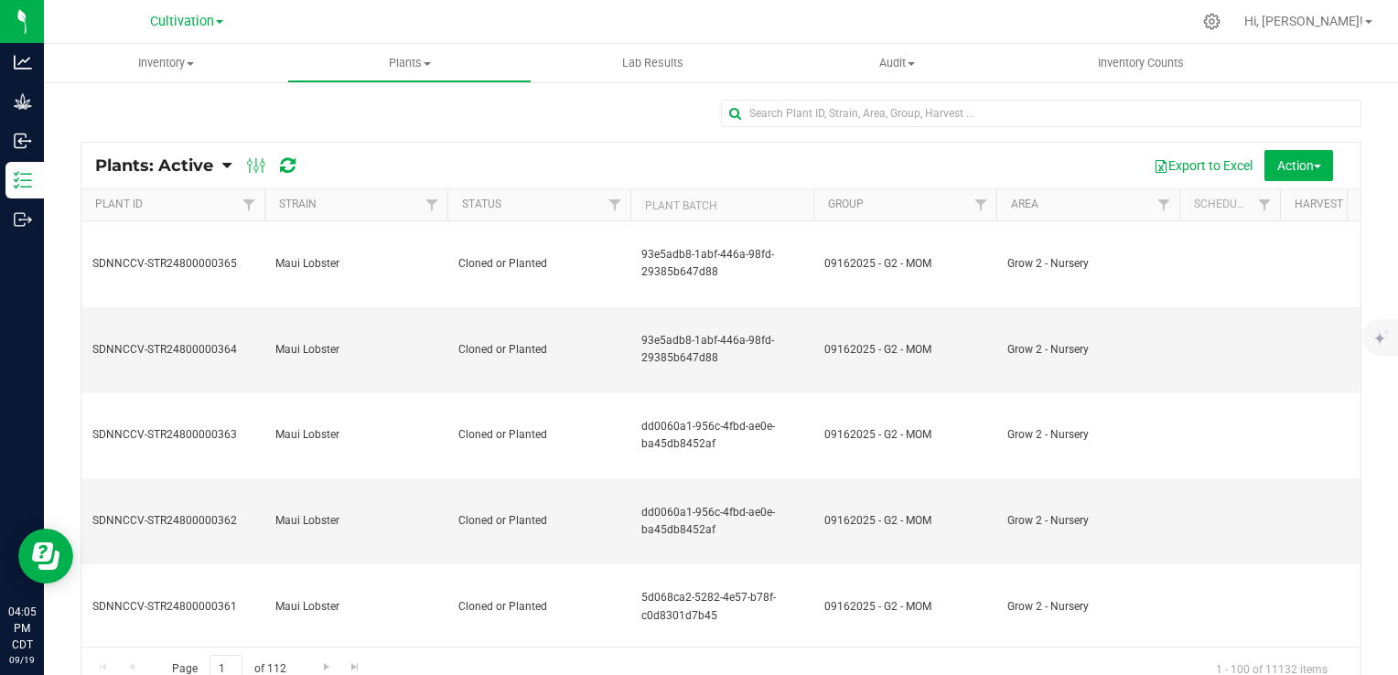
click at [198, 174] on span "Plants: Active" at bounding box center [154, 165] width 118 height 20
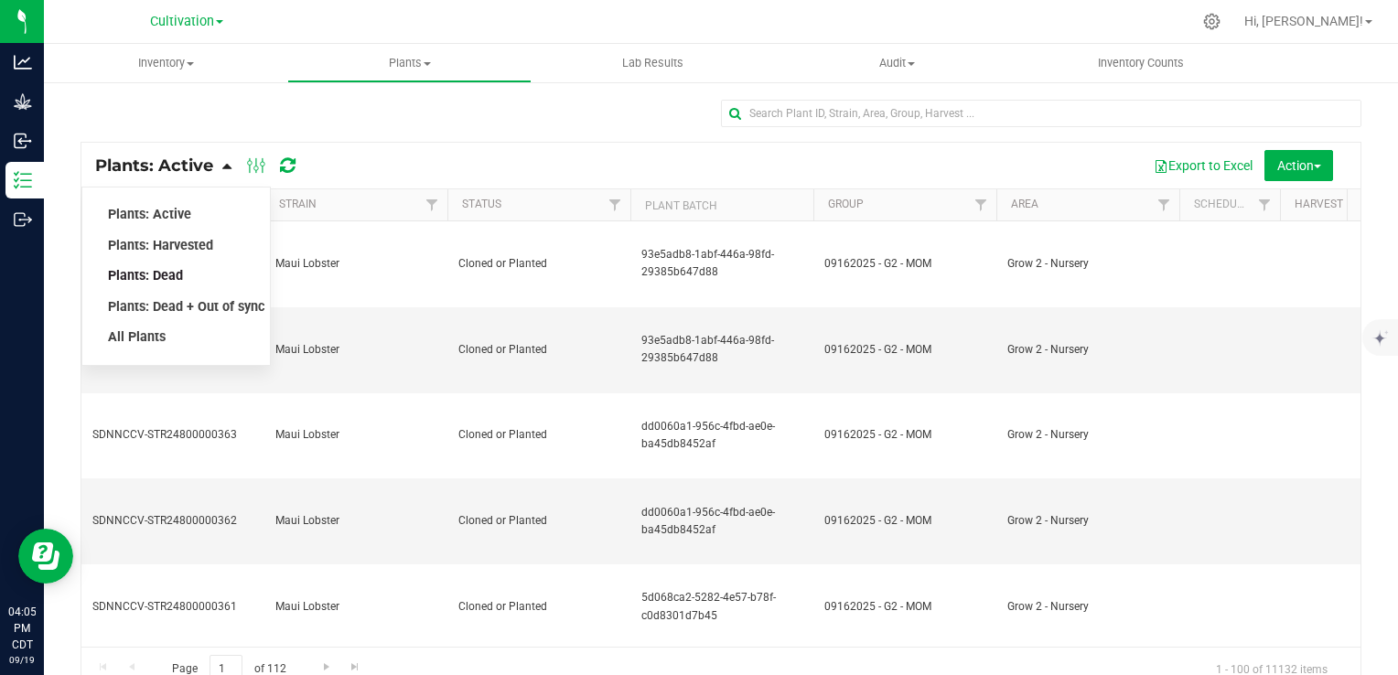
click at [167, 274] on span "Plants: Dead" at bounding box center [145, 276] width 75 height 16
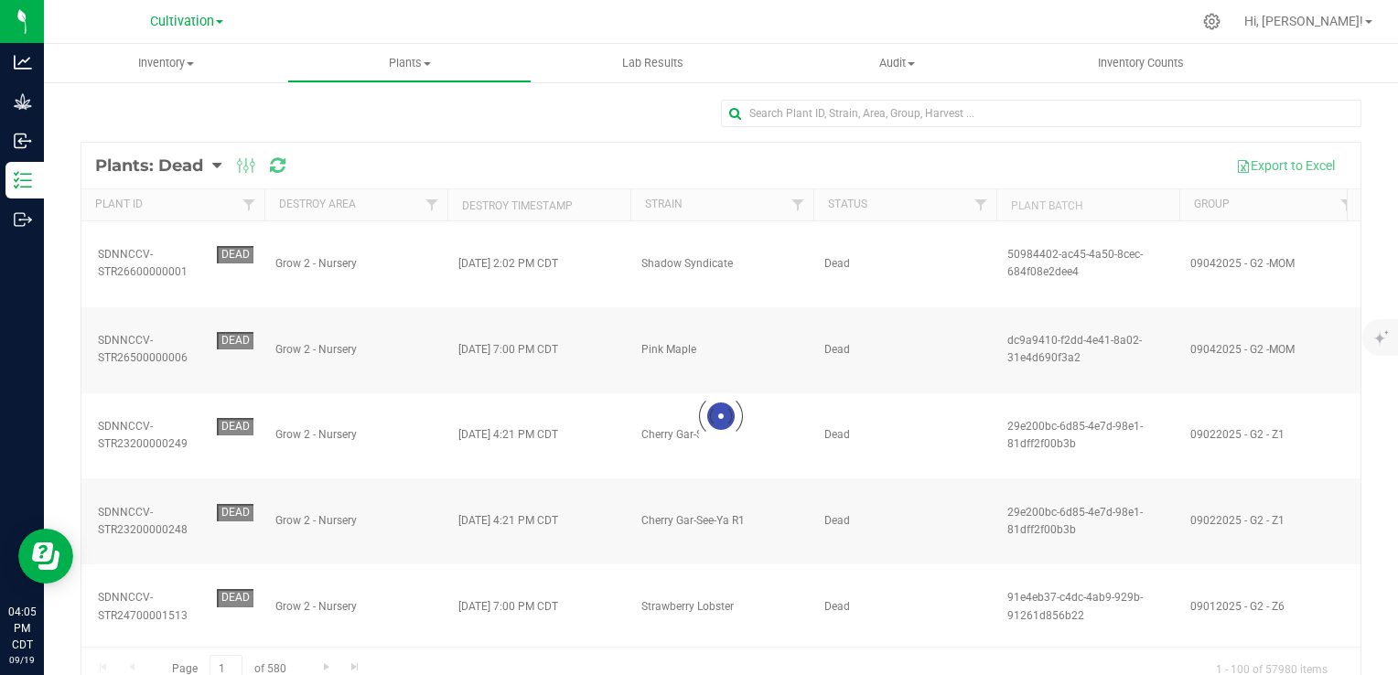
click at [592, 207] on div at bounding box center [720, 417] width 1279 height 548
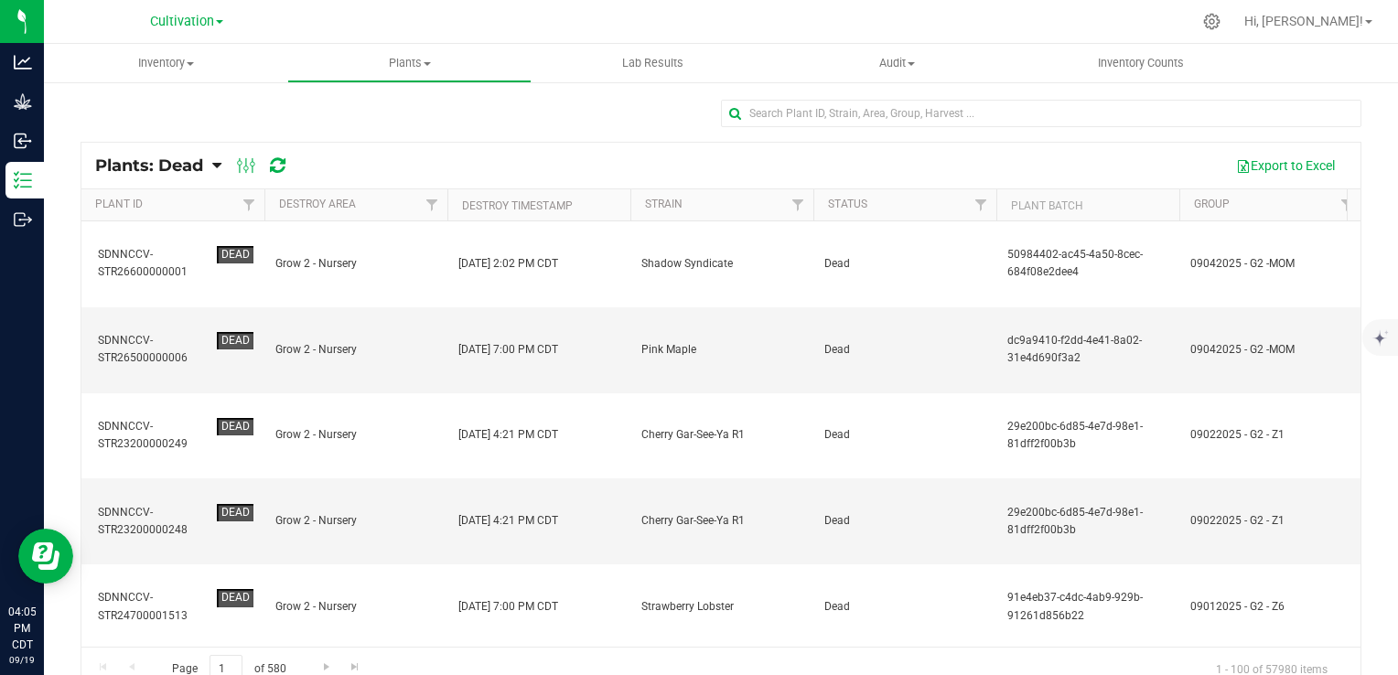
click at [592, 207] on th "Destroy Timestamp" at bounding box center [538, 205] width 183 height 32
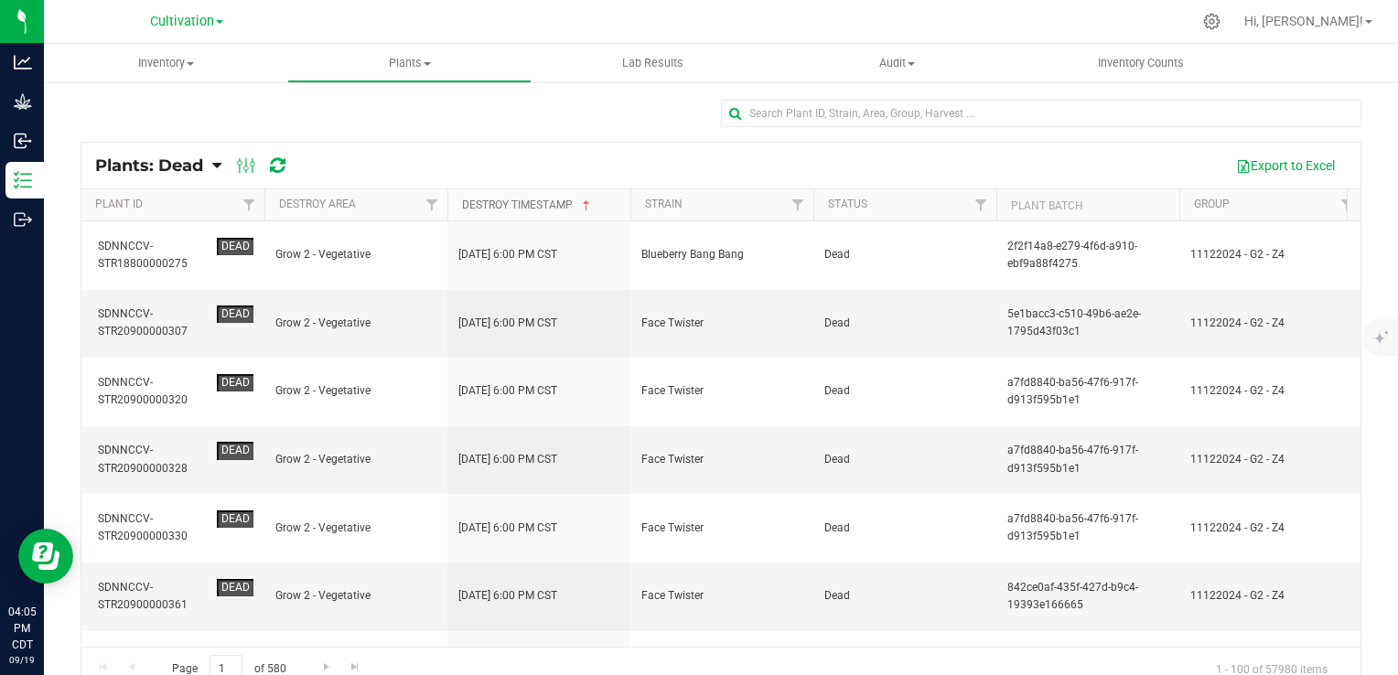
click at [592, 207] on span at bounding box center [586, 205] width 15 height 15
